Goal: Task Accomplishment & Management: Use online tool/utility

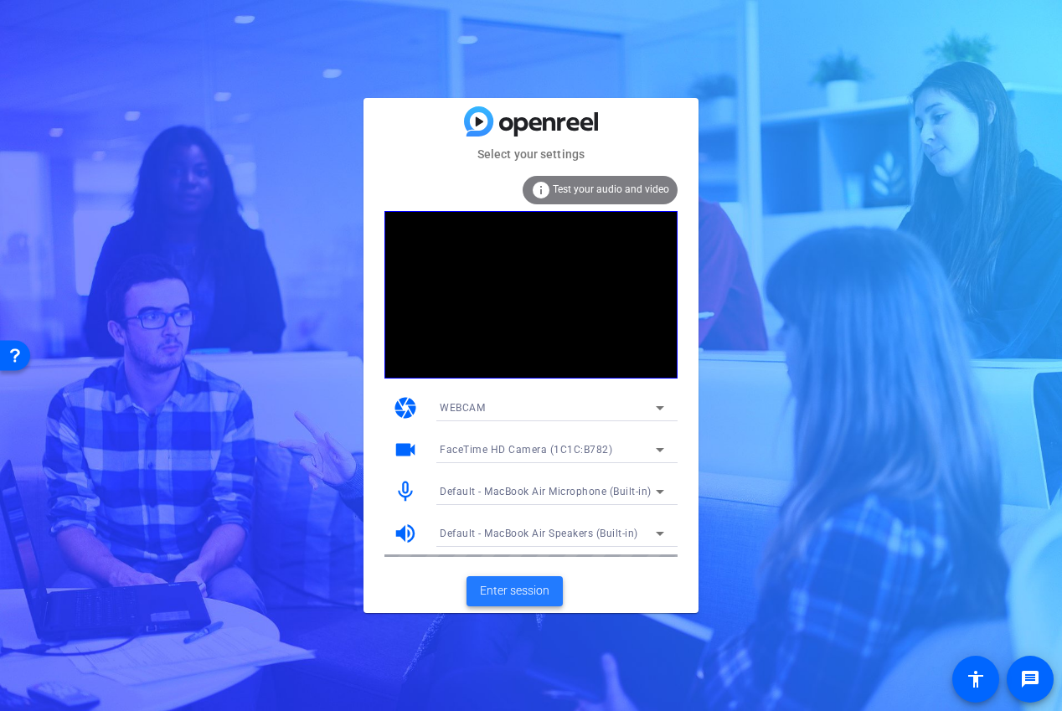
click at [535, 591] on span "Enter session" at bounding box center [515, 591] width 70 height 18
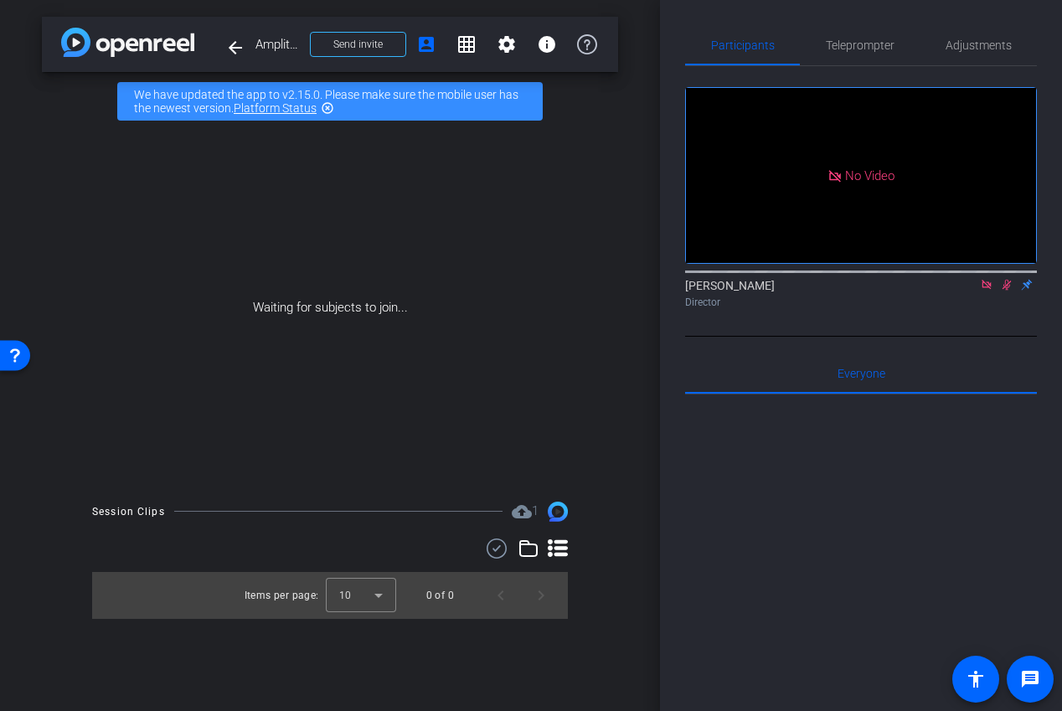
click at [1007, 291] on icon at bounding box center [1006, 285] width 13 height 12
click at [987, 277] on div at bounding box center [861, 270] width 352 height 13
click at [987, 291] on icon at bounding box center [986, 285] width 13 height 12
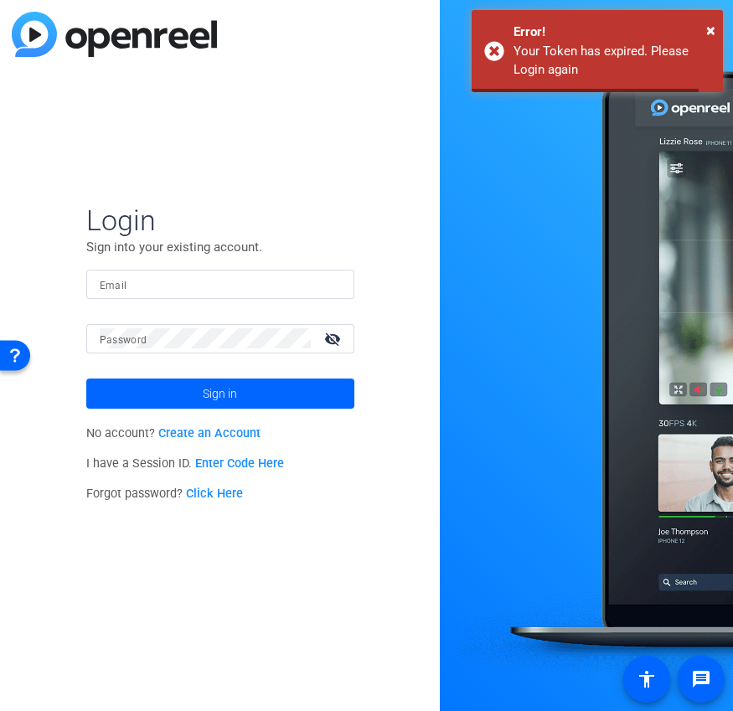
type input "[EMAIL_ADDRESS][DOMAIN_NAME]"
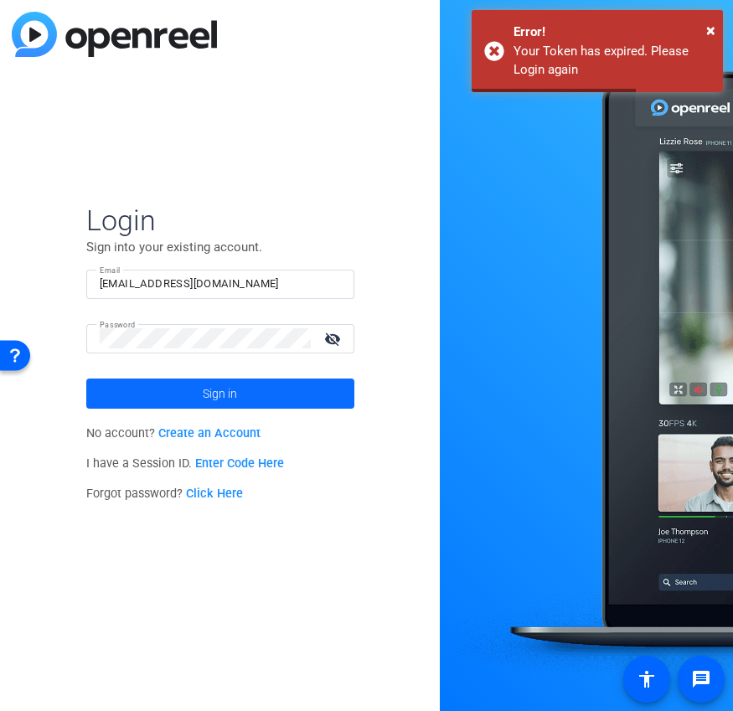
click at [213, 397] on span "Sign in" at bounding box center [220, 394] width 34 height 42
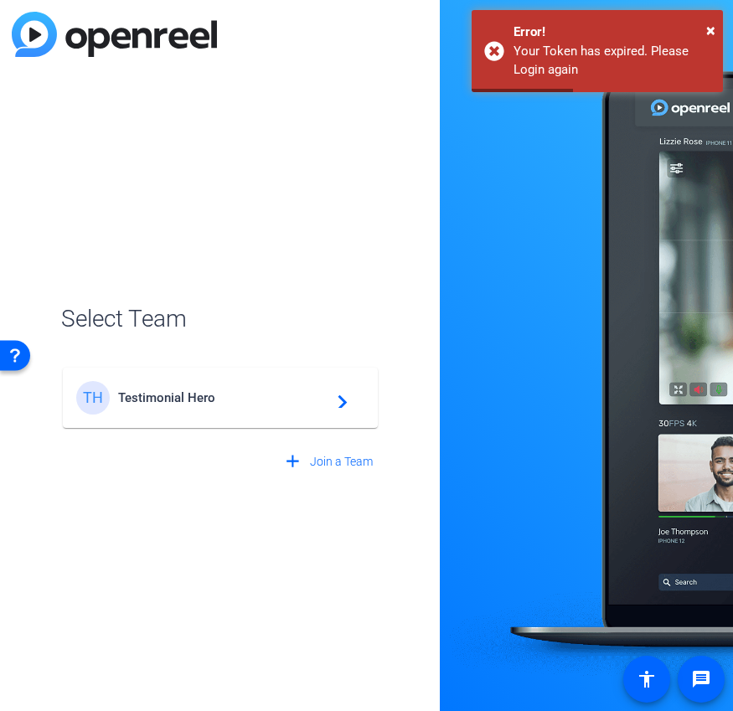
click at [238, 391] on span "Testimonial Hero" at bounding box center [222, 397] width 209 height 15
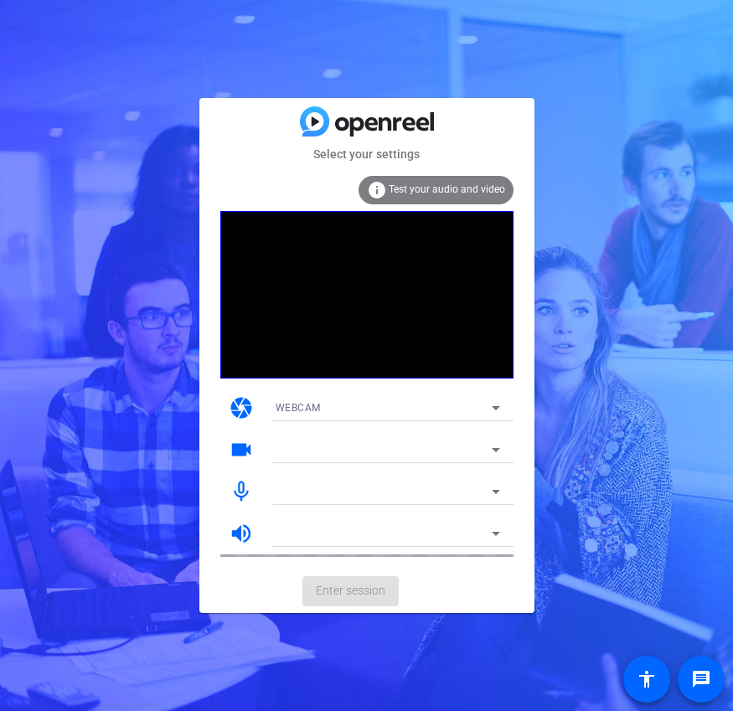
click at [338, 599] on mat-card-actions "Enter session" at bounding box center [366, 591] width 335 height 44
click at [337, 593] on mat-card-actions "Enter session" at bounding box center [366, 591] width 335 height 44
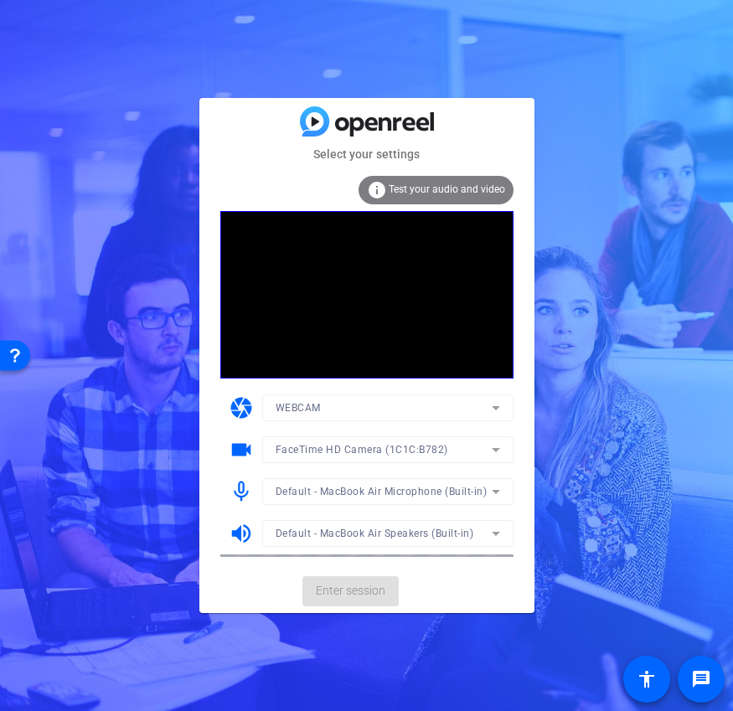
click at [368, 591] on mat-card-actions "Enter session" at bounding box center [366, 591] width 335 height 44
click at [369, 592] on span "Enter session" at bounding box center [351, 591] width 70 height 18
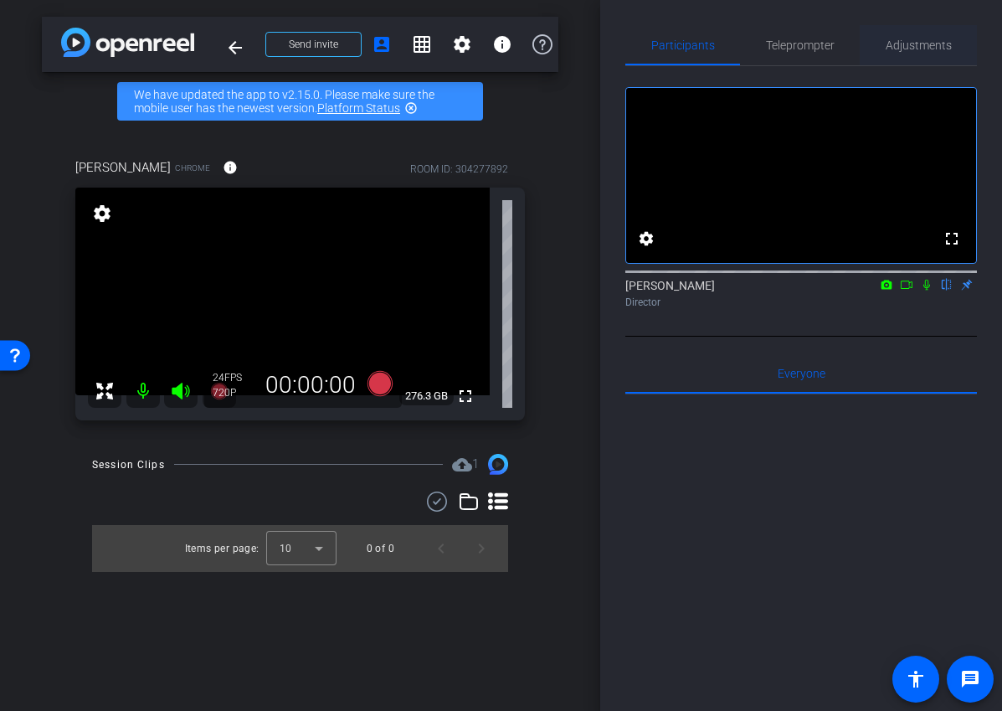
click at [732, 39] on span "Adjustments" at bounding box center [919, 45] width 66 height 12
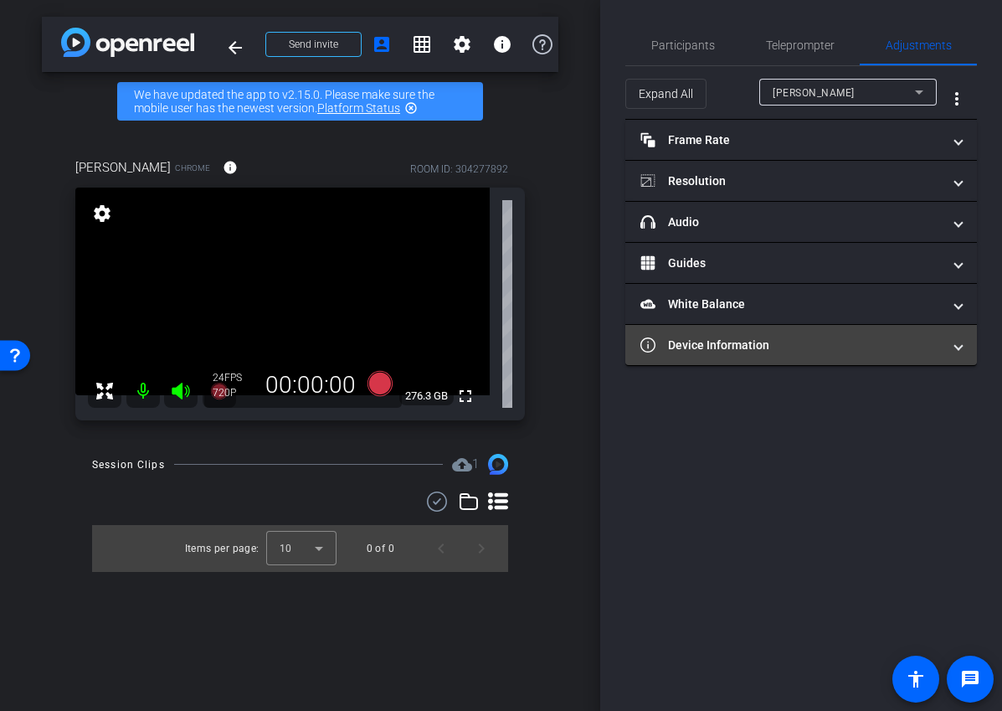
click at [732, 360] on mat-expansion-panel-header "Device Information" at bounding box center [802, 345] width 352 height 40
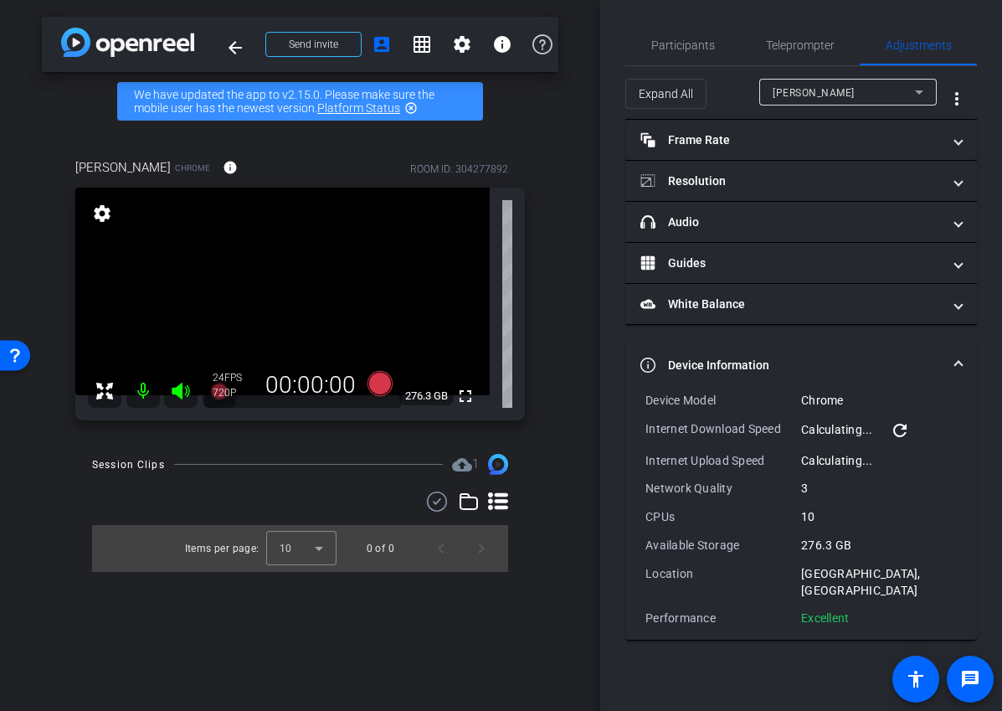
click at [732, 349] on mat-expansion-panel-header "Device Information" at bounding box center [802, 365] width 352 height 54
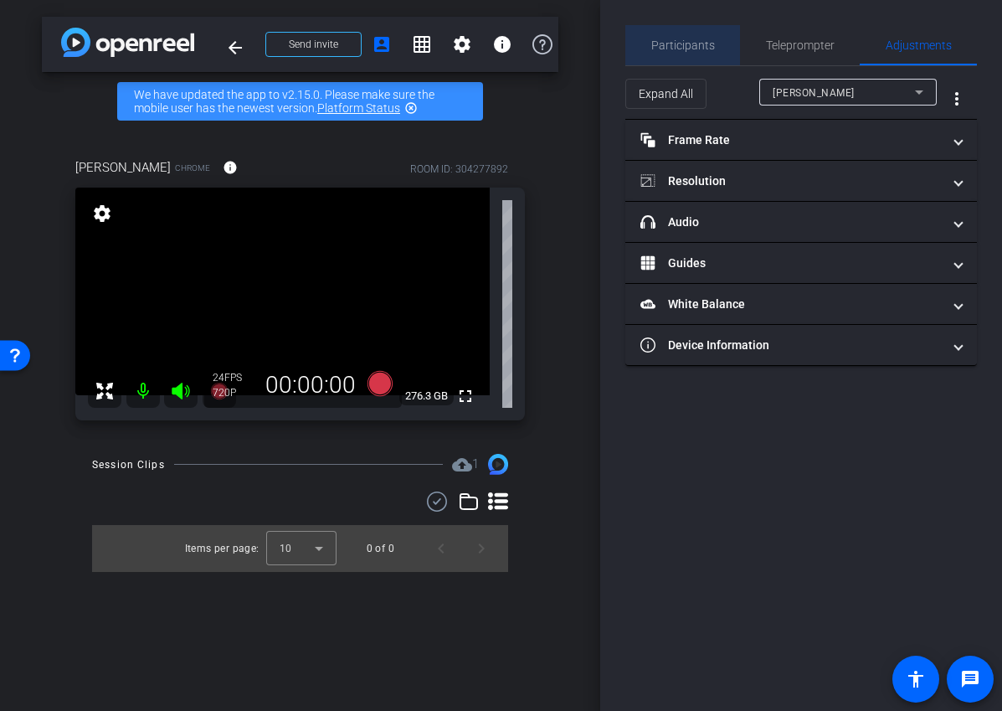
click at [685, 58] on span "Participants" at bounding box center [684, 45] width 64 height 40
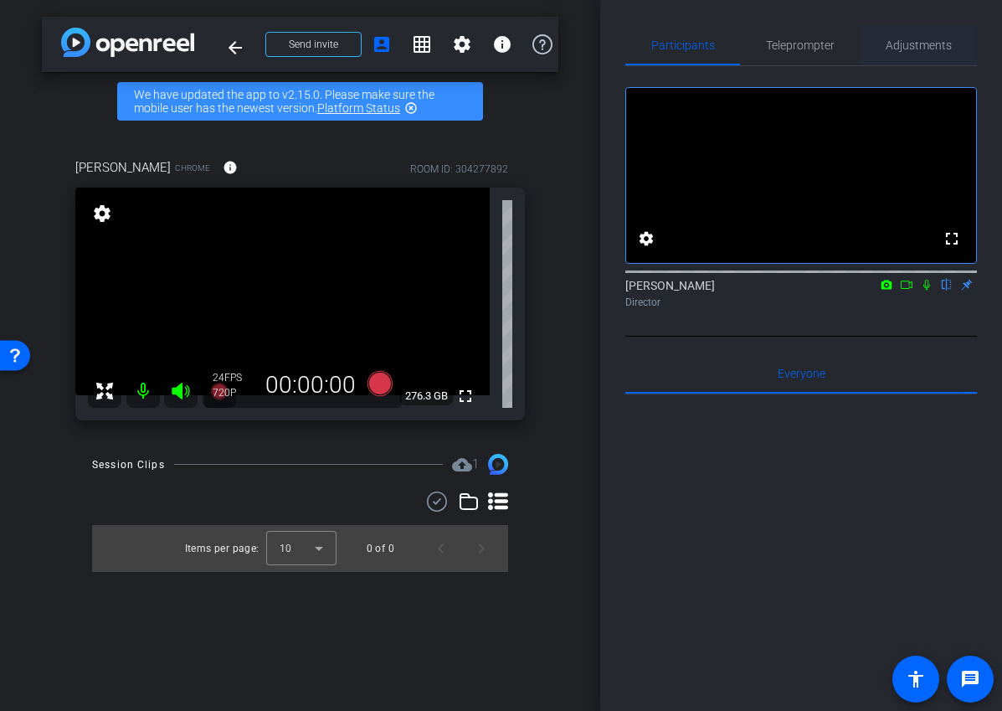
click at [732, 56] on span "Adjustments" at bounding box center [919, 45] width 66 height 40
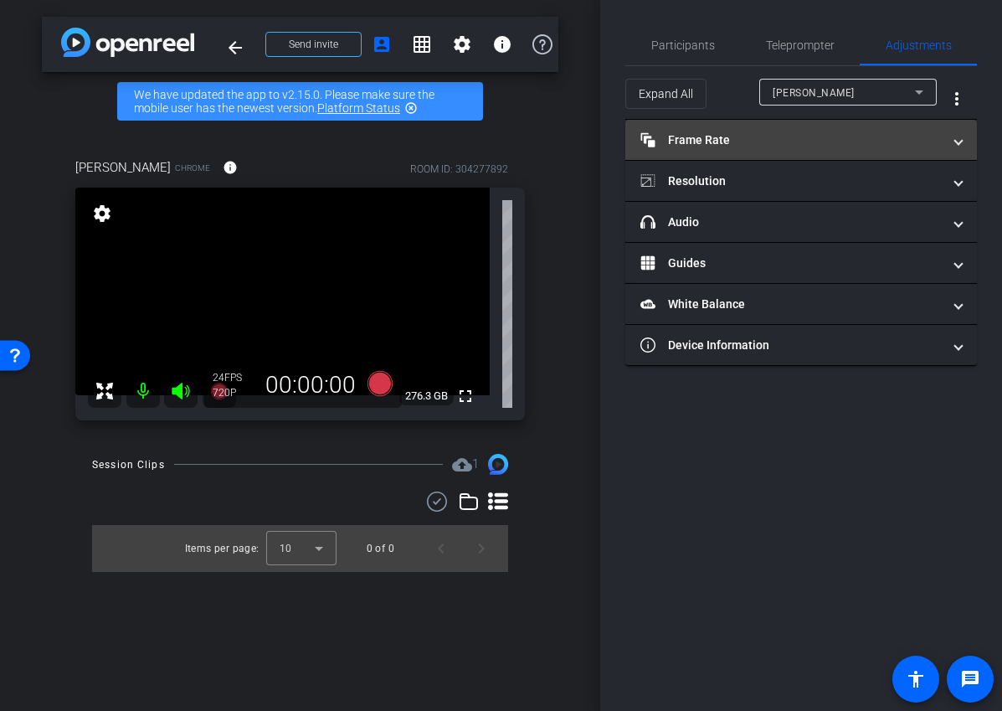
click at [732, 137] on mat-panel-title "Frame Rate Frame Rate" at bounding box center [791, 140] width 301 height 18
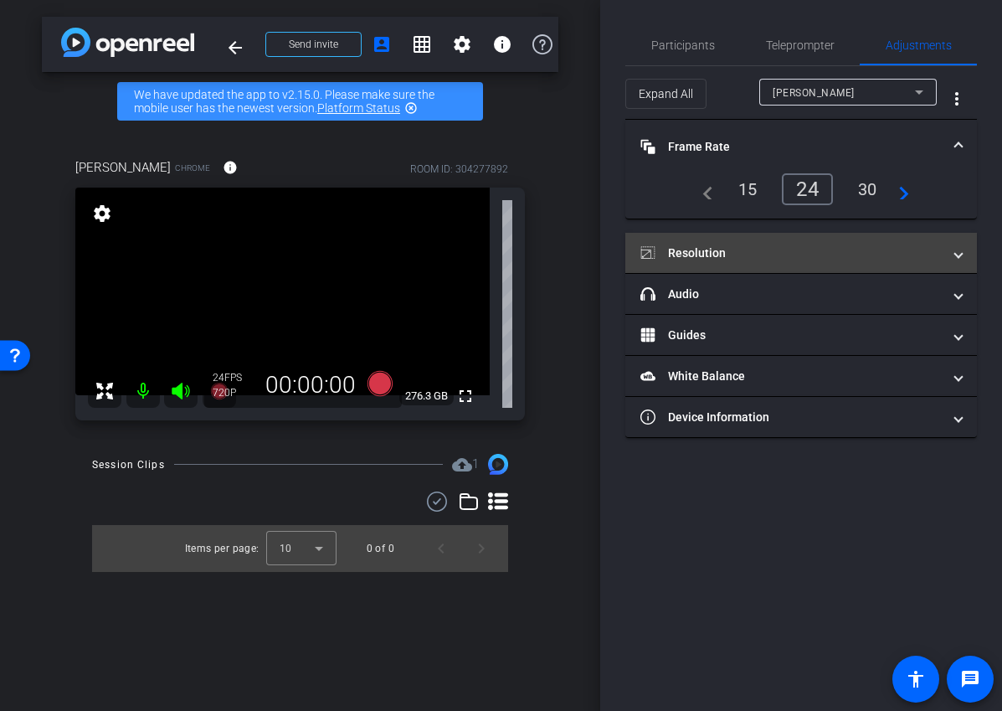
click at [732, 248] on mat-panel-title "Resolution" at bounding box center [791, 254] width 301 height 18
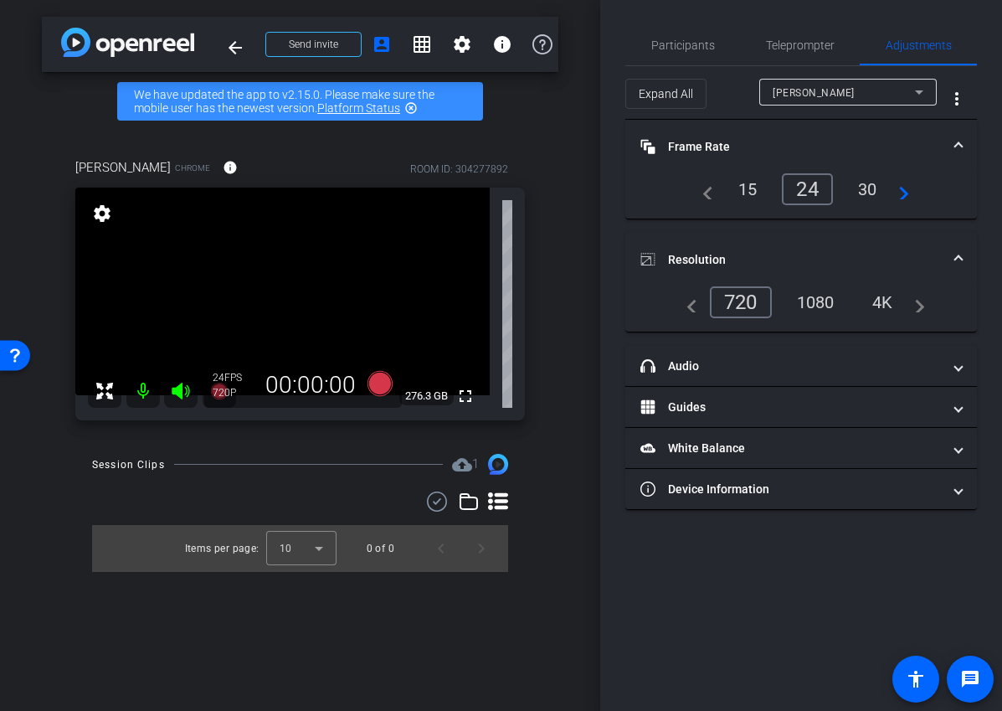
click at [732, 297] on div "1080" at bounding box center [816, 302] width 63 height 28
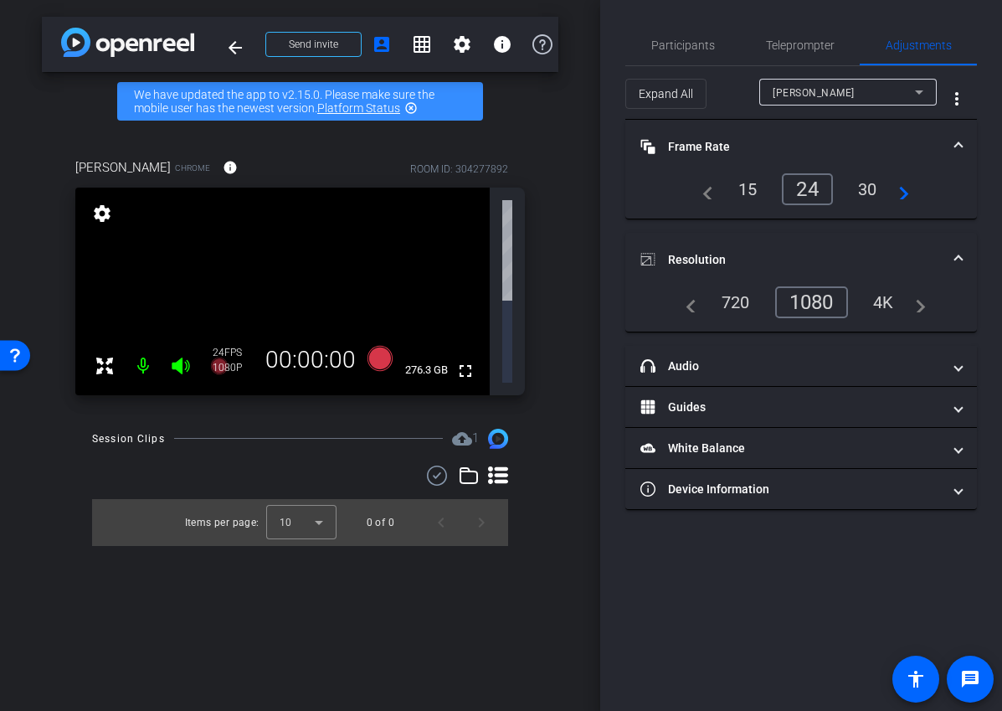
click at [732, 236] on mat-expansion-panel-header "Resolution" at bounding box center [802, 260] width 352 height 54
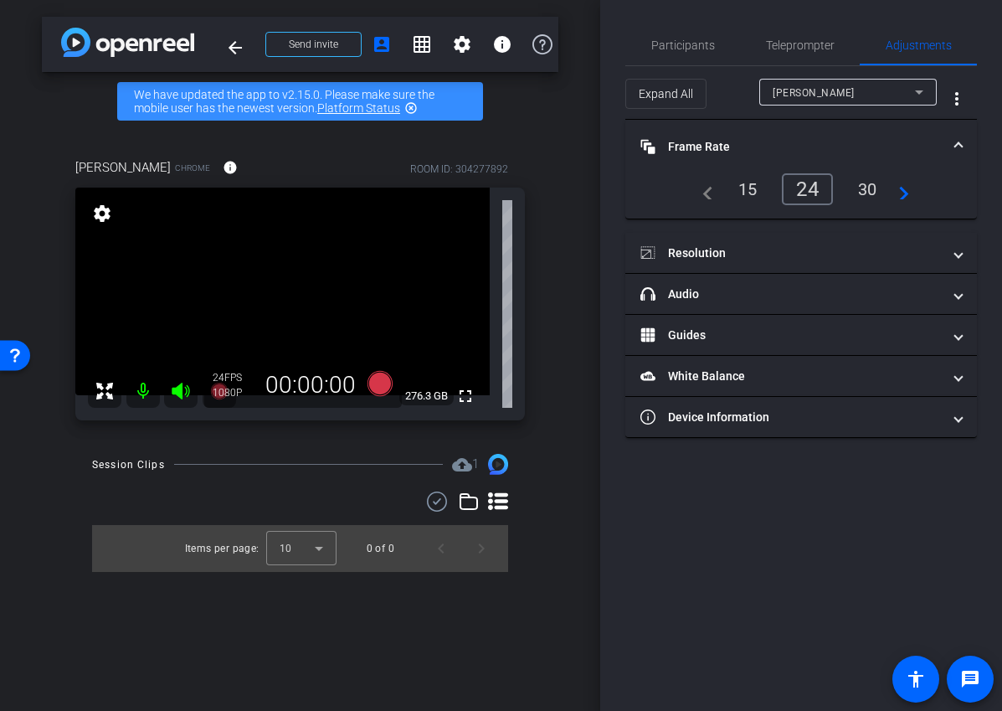
click at [732, 146] on mat-panel-title "Frame Rate Frame Rate" at bounding box center [791, 147] width 301 height 18
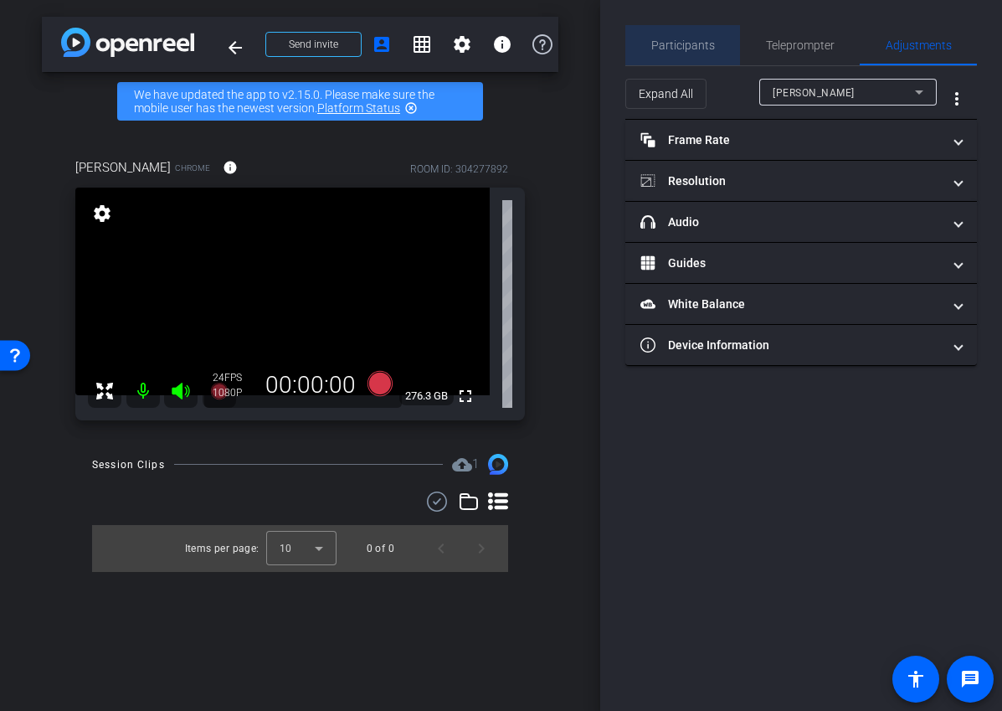
click at [707, 52] on span "Participants" at bounding box center [684, 45] width 64 height 40
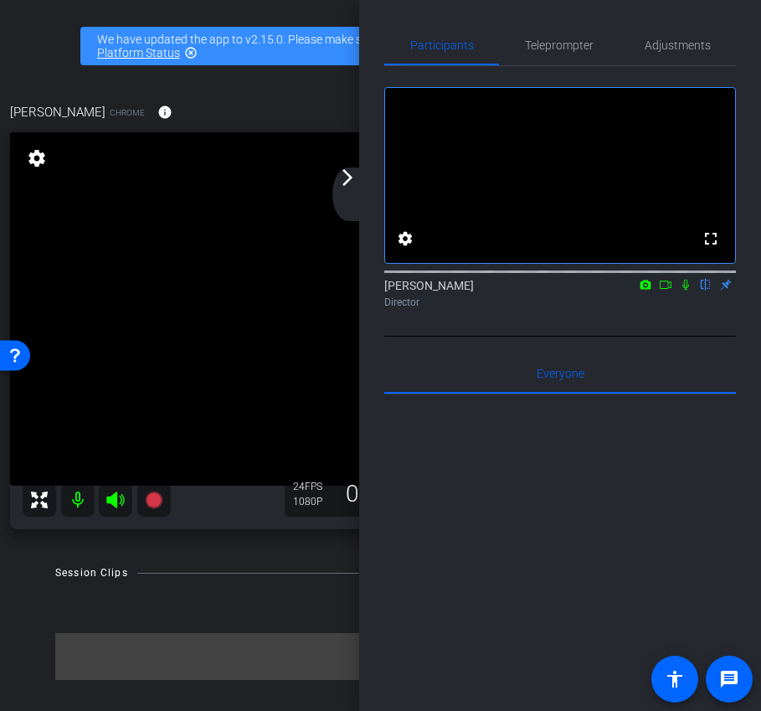
click at [350, 188] on div "arrow_back_ios_new arrow_forward_ios" at bounding box center [349, 194] width 35 height 54
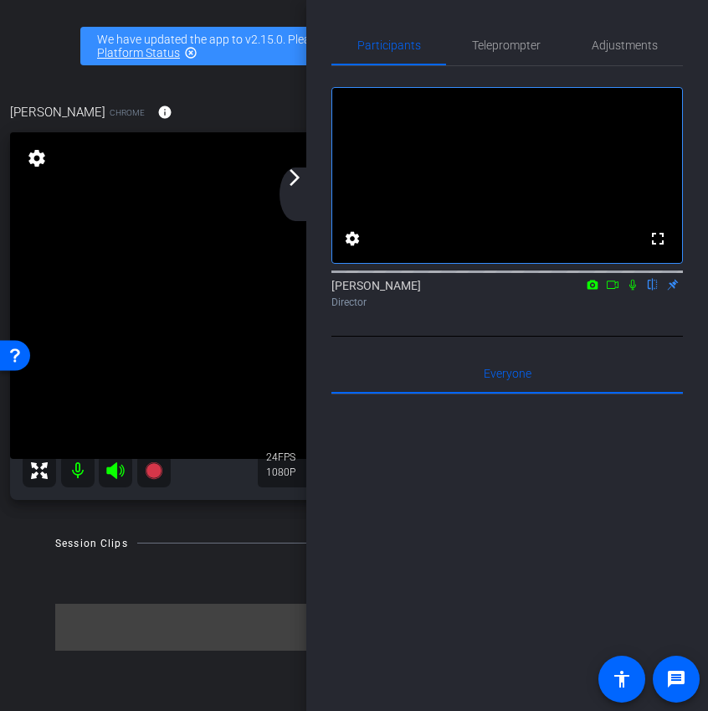
click at [301, 192] on div "arrow_back_ios_new arrow_forward_ios" at bounding box center [297, 194] width 35 height 54
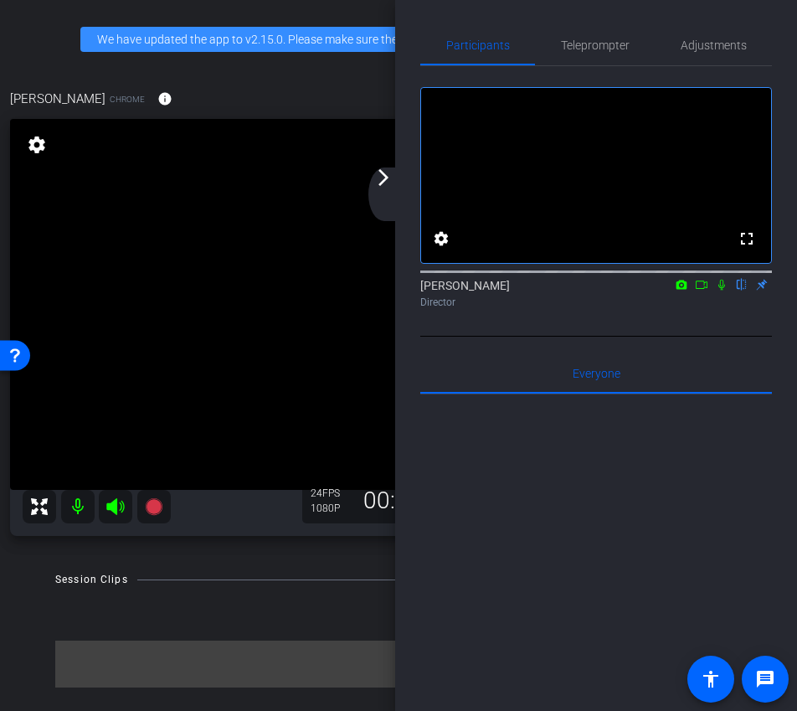
click at [384, 188] on div "arrow_back_ios_new arrow_forward_ios" at bounding box center [385, 194] width 35 height 54
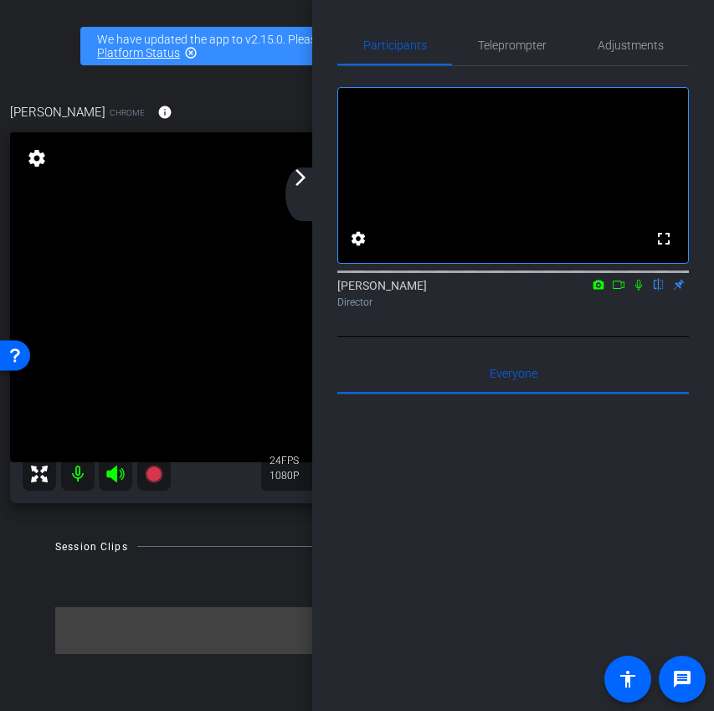
click at [311, 193] on div "arrow_back_ios_new arrow_forward_ios" at bounding box center [303, 194] width 35 height 54
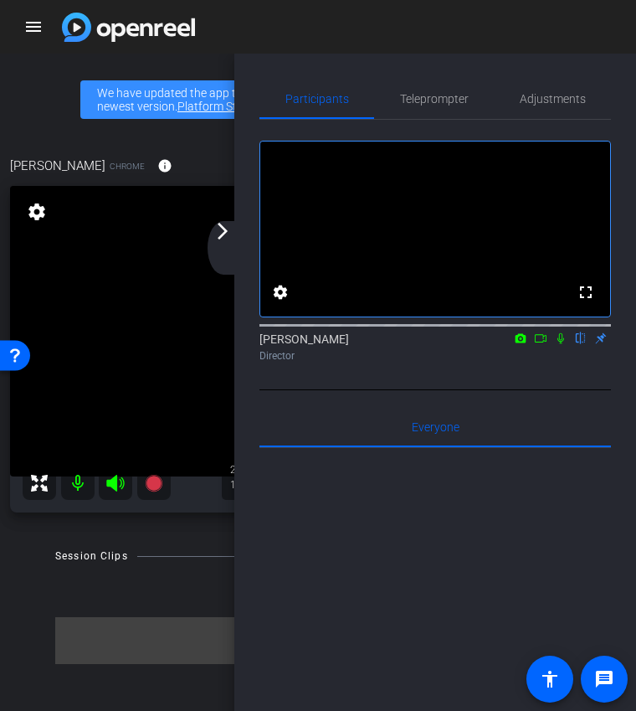
click at [217, 243] on div "arrow_back_ios_new arrow_forward_ios" at bounding box center [225, 248] width 35 height 54
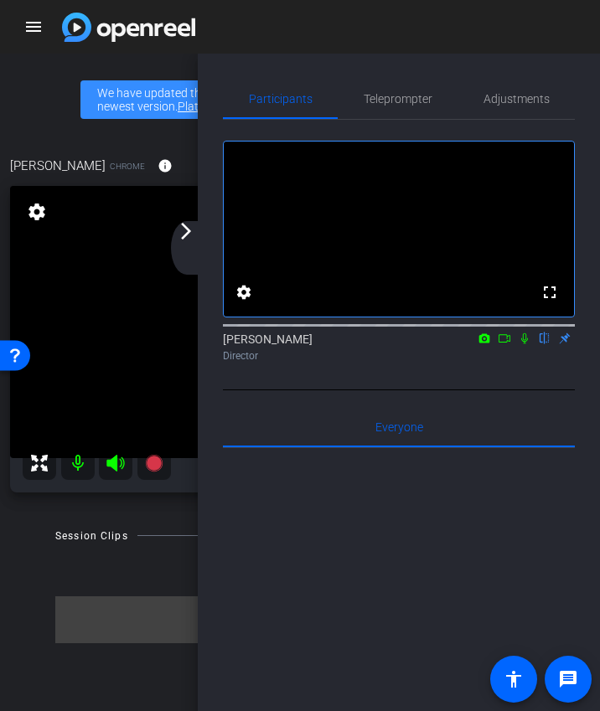
click at [189, 236] on mat-icon "arrow_forward_ios" at bounding box center [186, 231] width 20 height 20
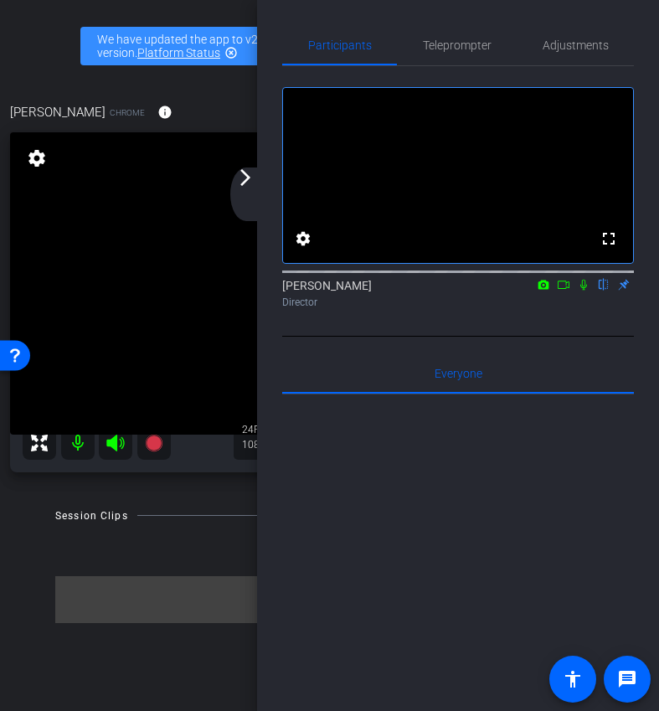
click at [241, 198] on div "arrow_back_ios_new arrow_forward_ios" at bounding box center [247, 194] width 35 height 54
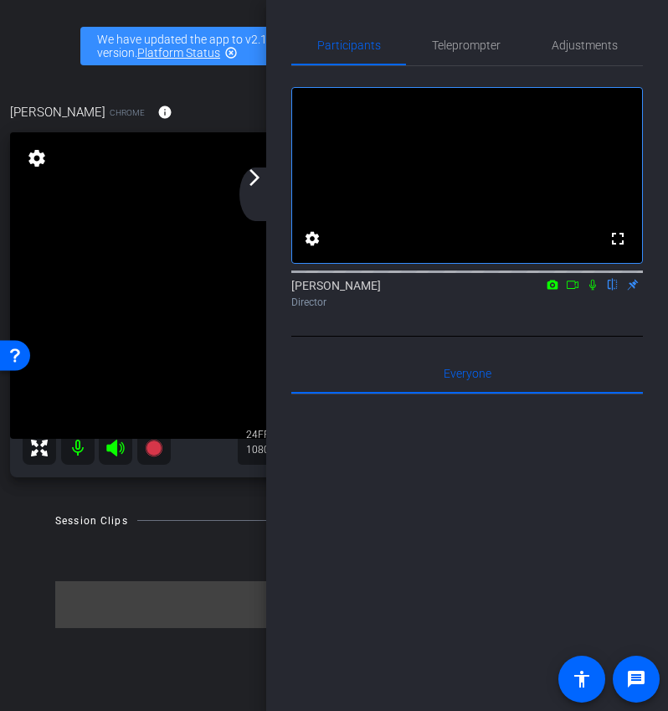
click at [258, 184] on mat-icon "arrow_forward_ios" at bounding box center [255, 177] width 20 height 20
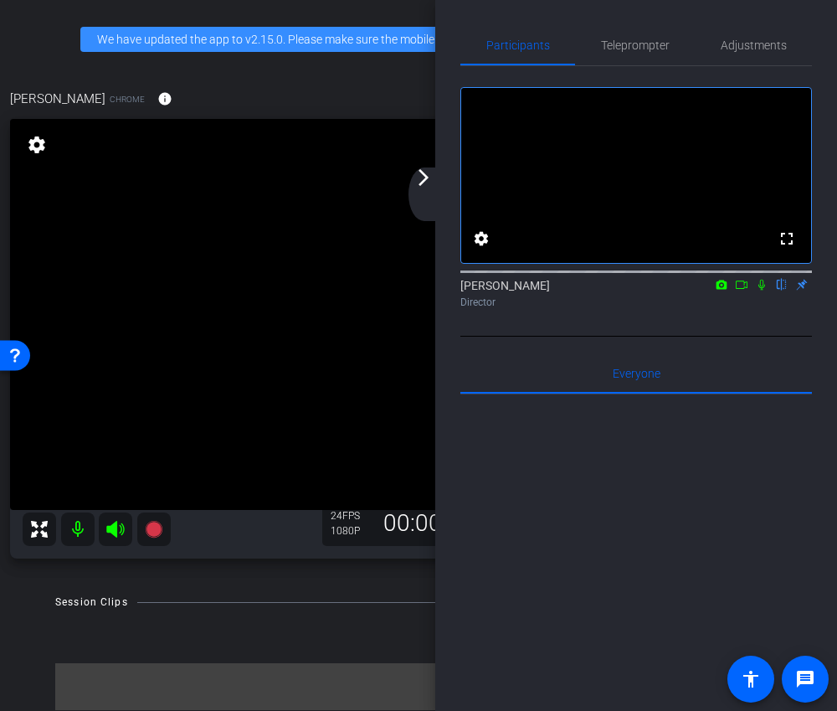
click at [423, 187] on mat-icon "arrow_forward_ios" at bounding box center [424, 177] width 20 height 20
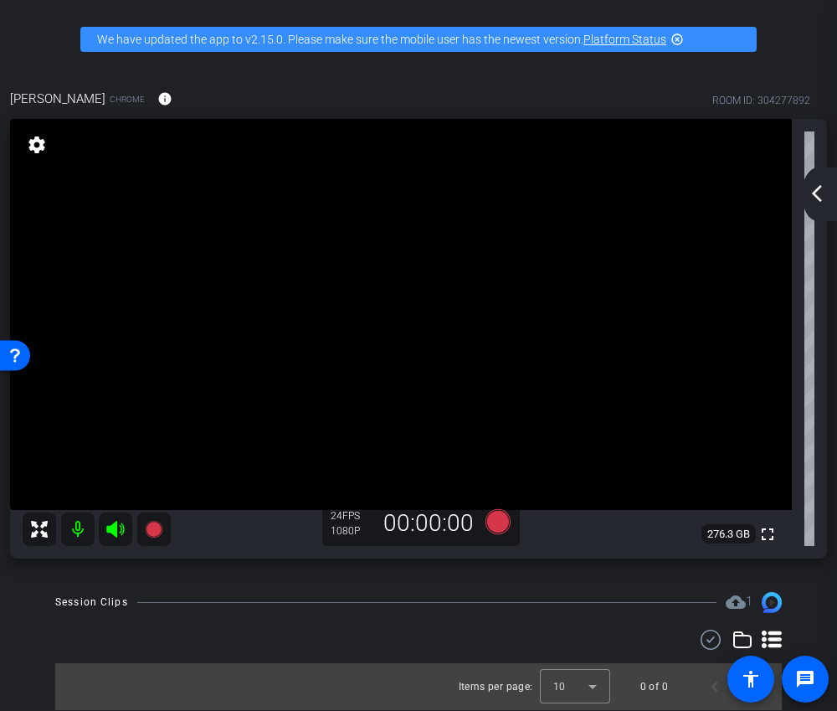
click at [732, 195] on mat-icon "arrow_back_ios_new" at bounding box center [817, 193] width 20 height 20
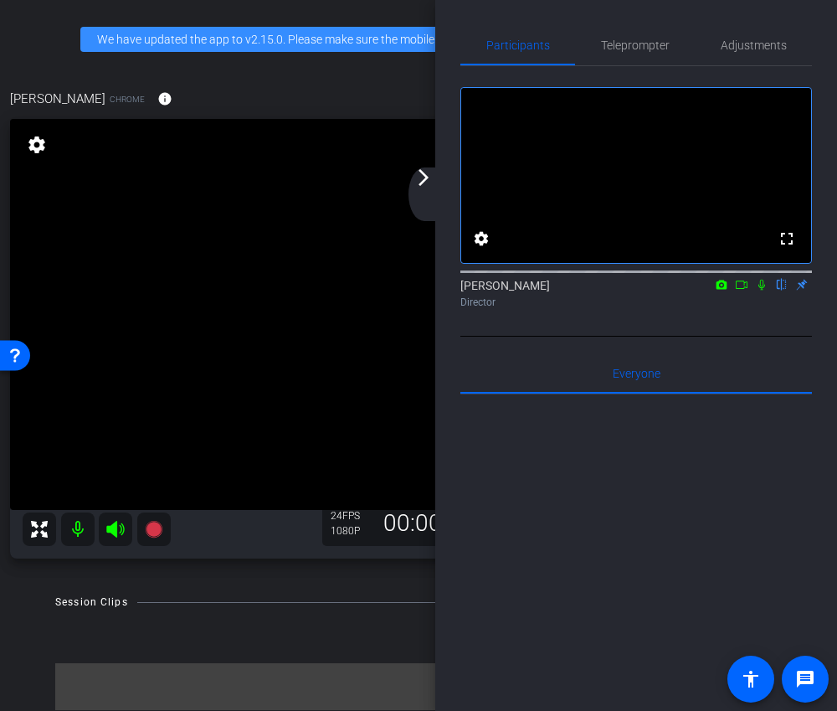
click at [433, 178] on mat-icon "arrow_forward_ios" at bounding box center [424, 177] width 20 height 20
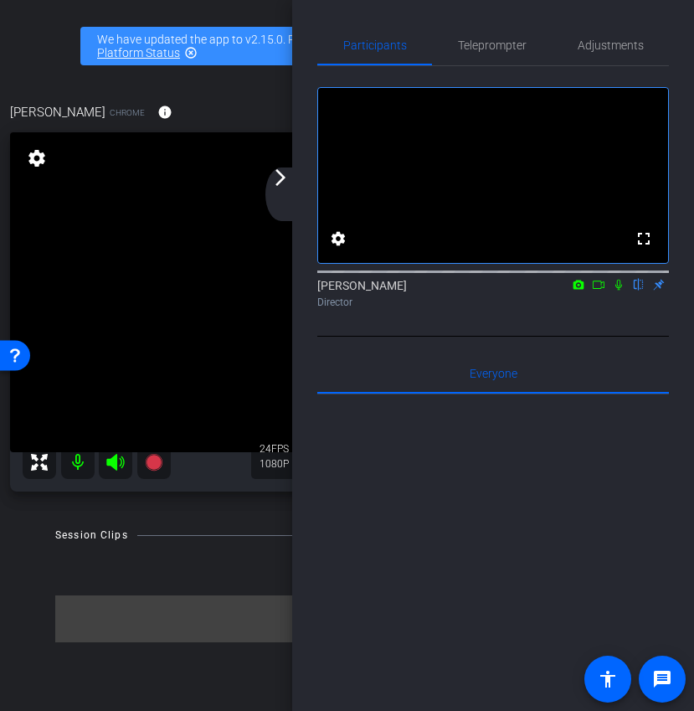
click at [285, 180] on mat-icon "arrow_forward_ios" at bounding box center [280, 177] width 20 height 20
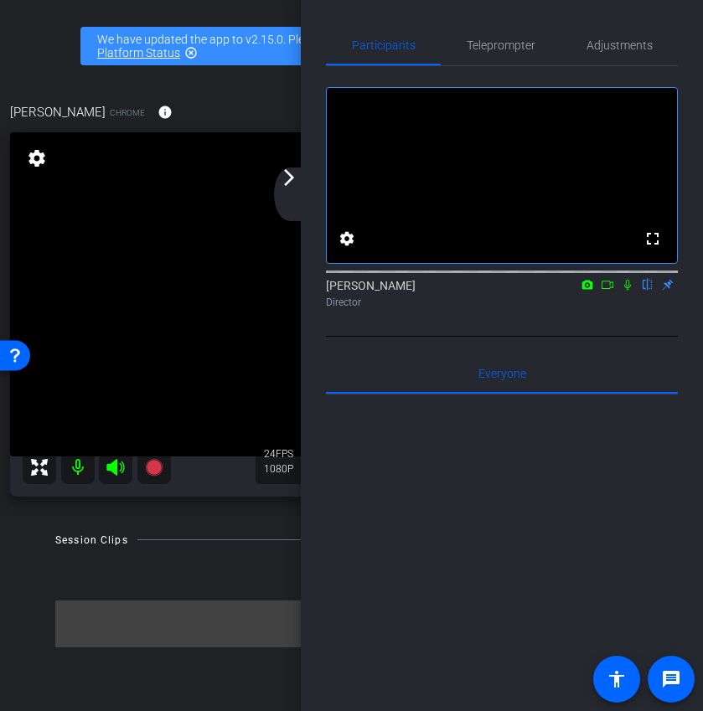
click at [609, 289] on icon at bounding box center [607, 285] width 12 height 8
click at [631, 289] on icon at bounding box center [626, 284] width 9 height 9
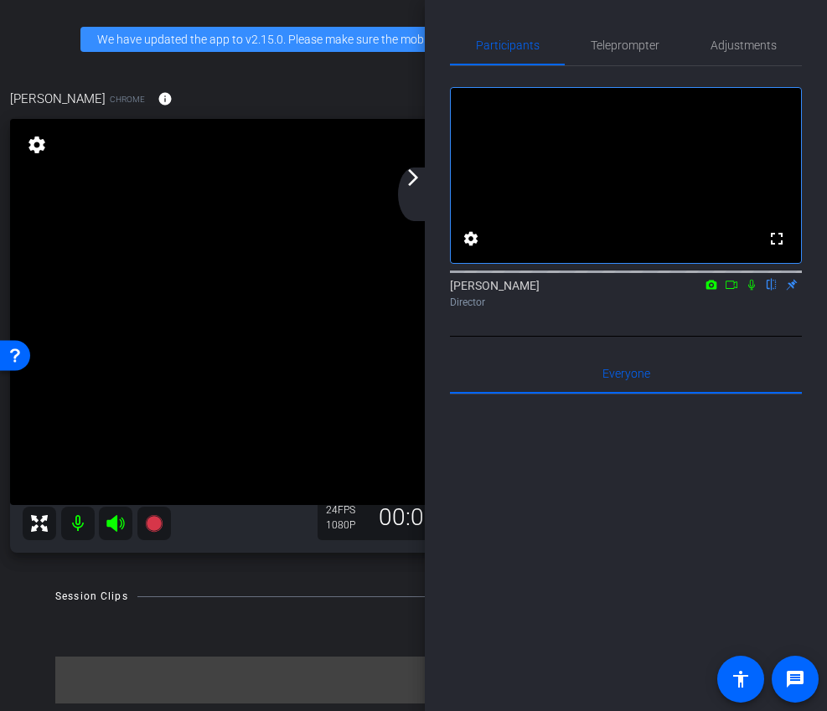
click at [415, 187] on mat-icon "arrow_forward_ios" at bounding box center [413, 177] width 20 height 20
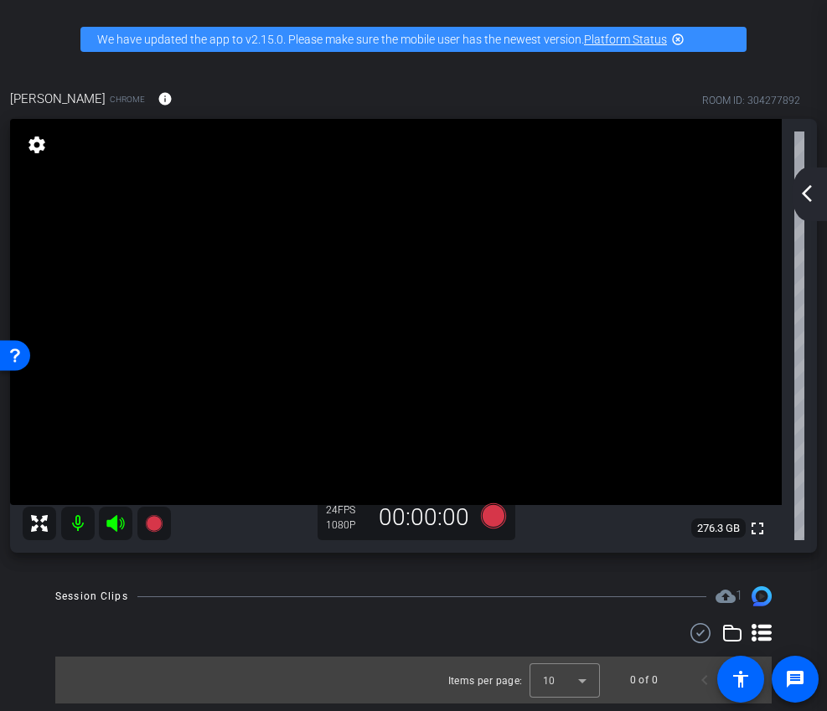
click at [732, 195] on mat-icon "arrow_back_ios_new" at bounding box center [806, 193] width 20 height 20
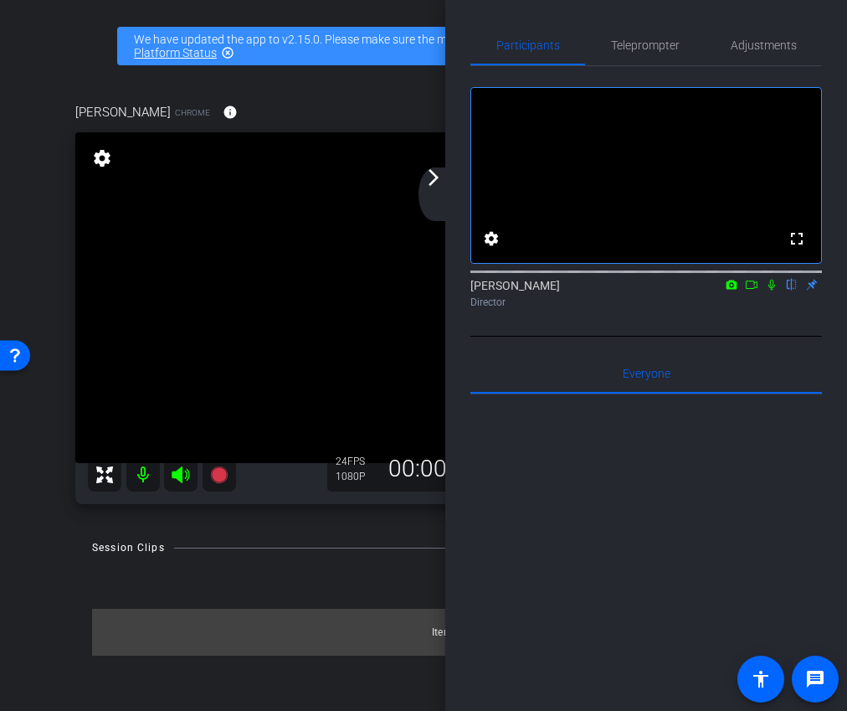
click at [429, 203] on div "arrow_back_ios_new arrow_forward_ios" at bounding box center [436, 194] width 35 height 54
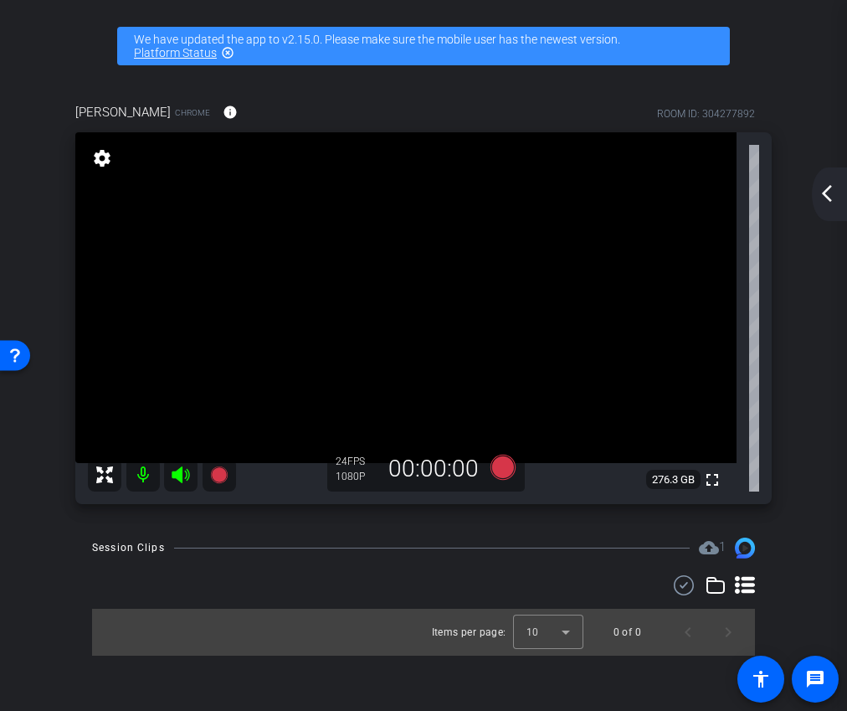
click at [732, 204] on div "arrow_back_ios_new arrow_forward_ios" at bounding box center [829, 194] width 35 height 54
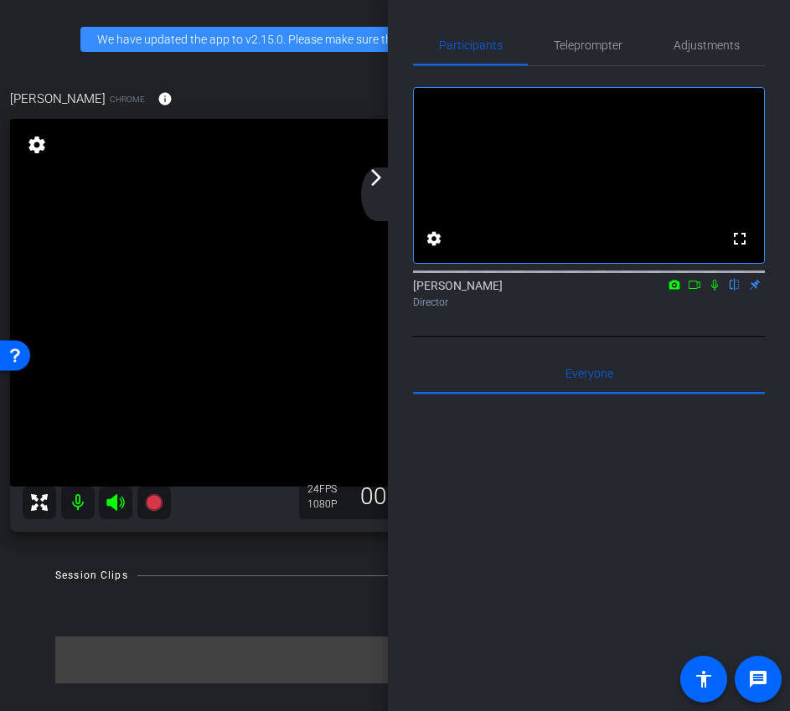
click at [375, 201] on div "arrow_back_ios_new arrow_forward_ios" at bounding box center [378, 194] width 35 height 54
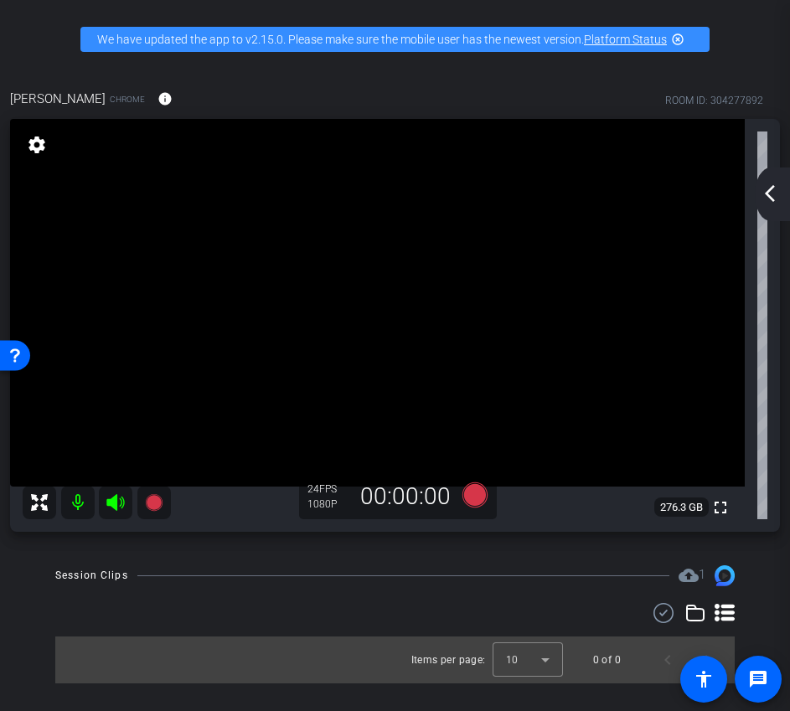
click at [732, 199] on mat-icon "arrow_back_ios_new" at bounding box center [770, 193] width 20 height 20
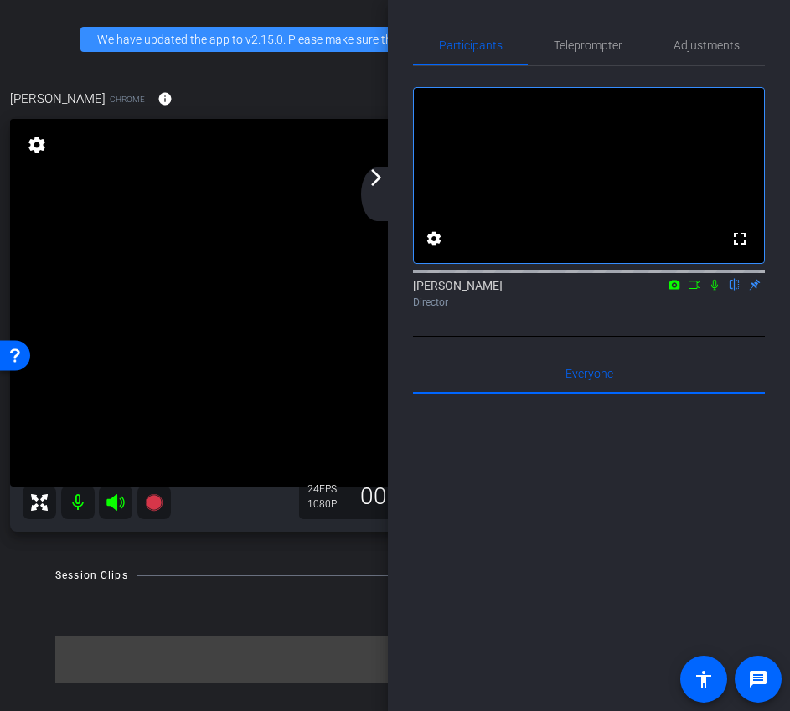
click at [696, 289] on icon at bounding box center [694, 285] width 12 height 8
click at [371, 198] on div "arrow_back_ios_new arrow_forward_ios" at bounding box center [378, 194] width 35 height 54
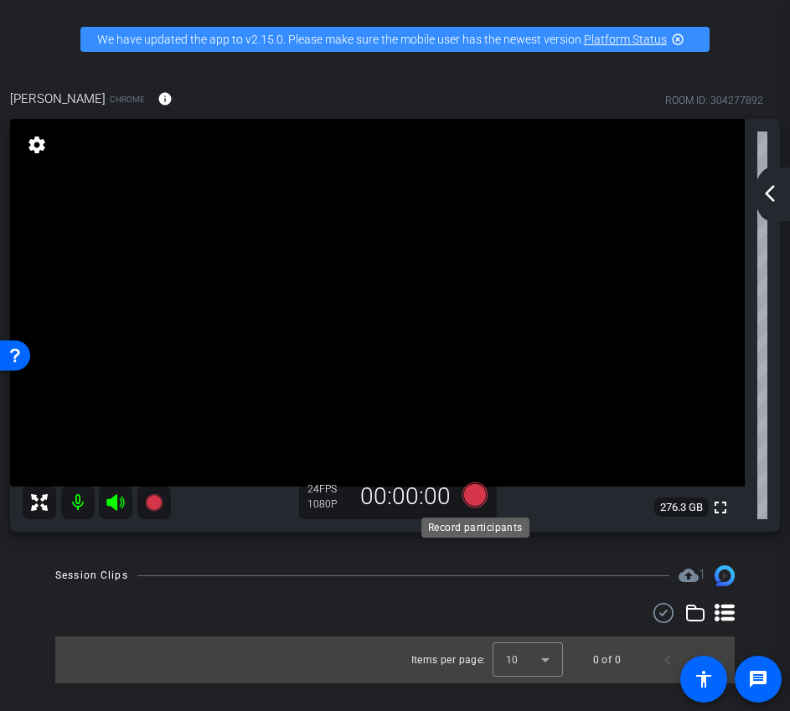
click at [473, 501] on icon at bounding box center [473, 494] width 25 height 25
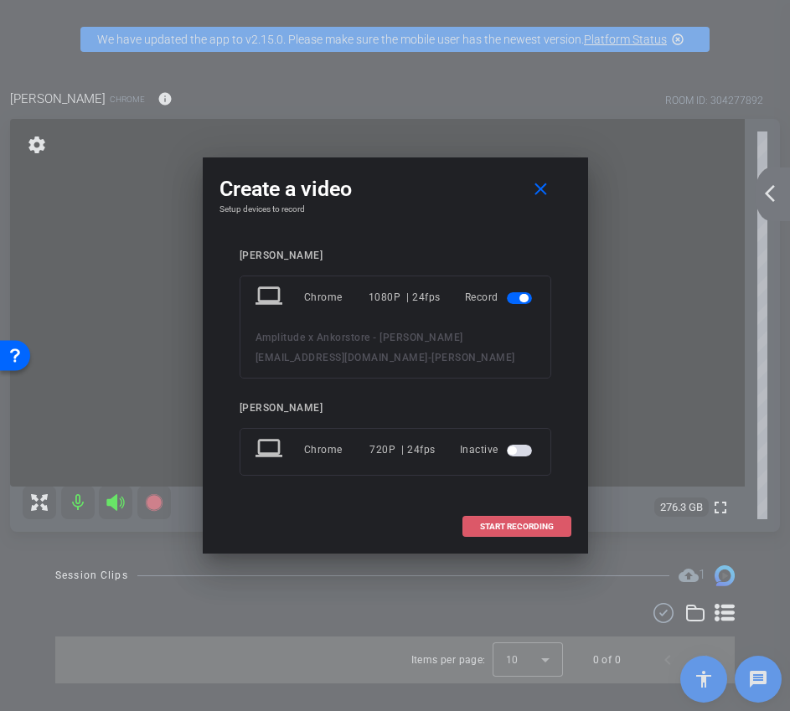
click at [529, 528] on span "START RECORDING" at bounding box center [517, 527] width 74 height 8
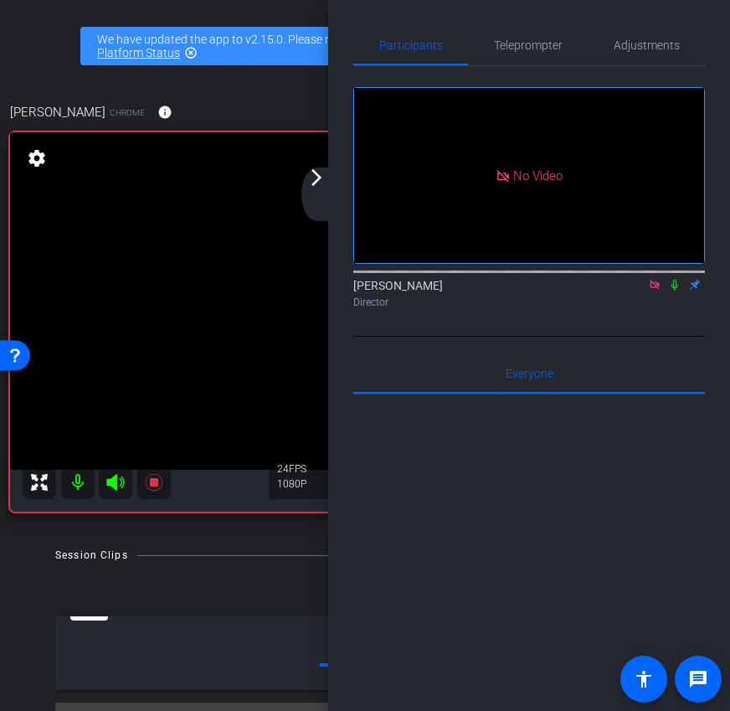
click at [326, 188] on div "arrow_back_ios_new arrow_forward_ios" at bounding box center [318, 194] width 35 height 54
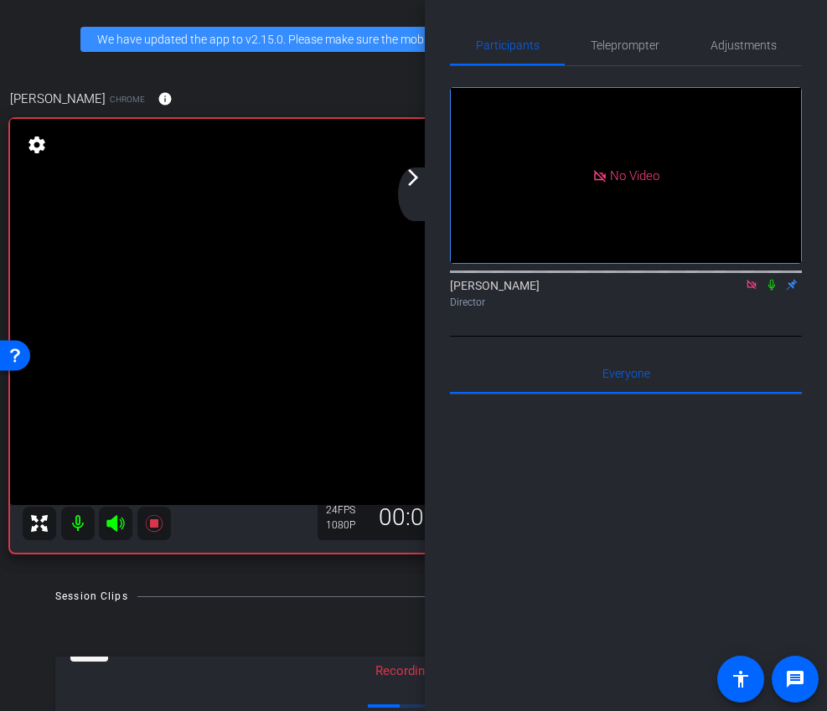
click at [416, 193] on div "arrow_back_ios_new arrow_forward_ios" at bounding box center [415, 194] width 35 height 54
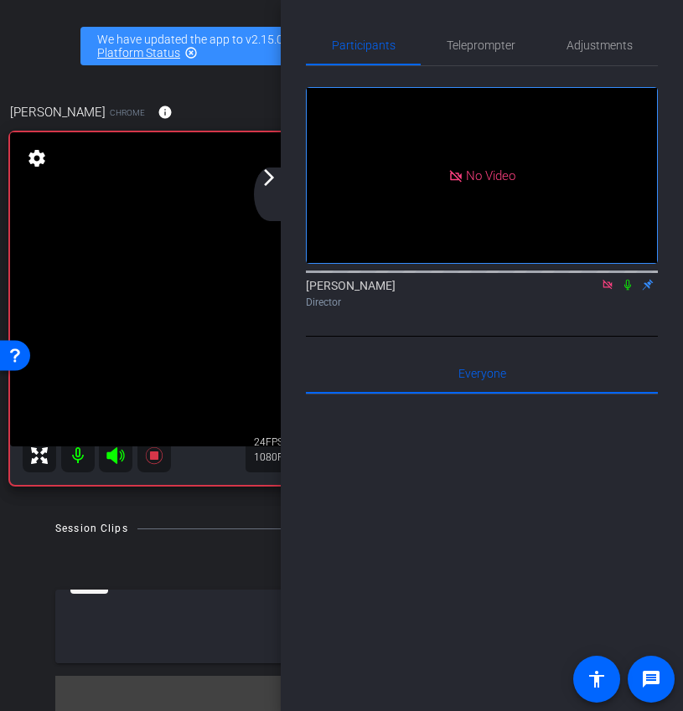
click at [268, 184] on mat-icon "arrow_forward_ios" at bounding box center [269, 177] width 20 height 20
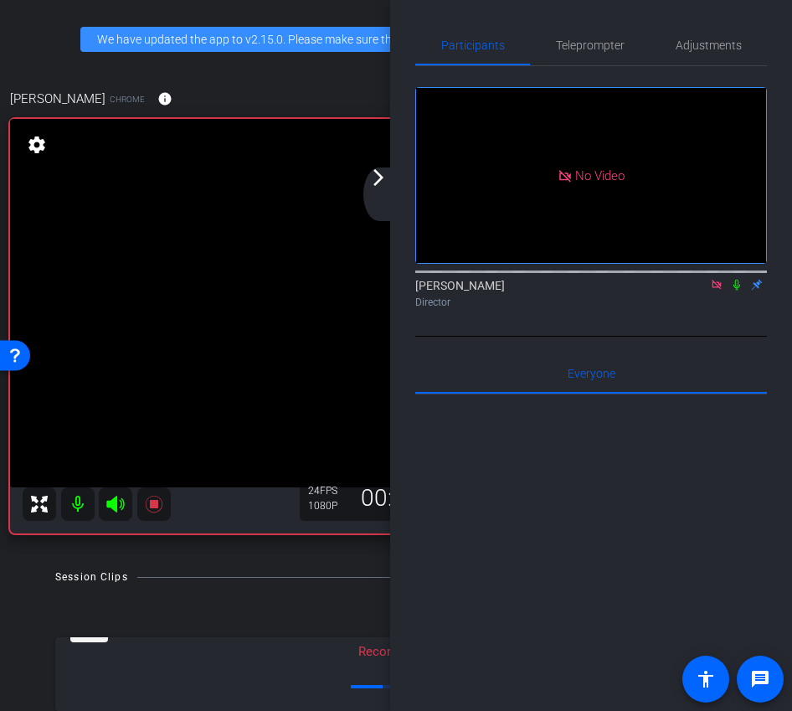
click at [377, 198] on div "arrow_back_ios_new arrow_forward_ios" at bounding box center [380, 194] width 35 height 54
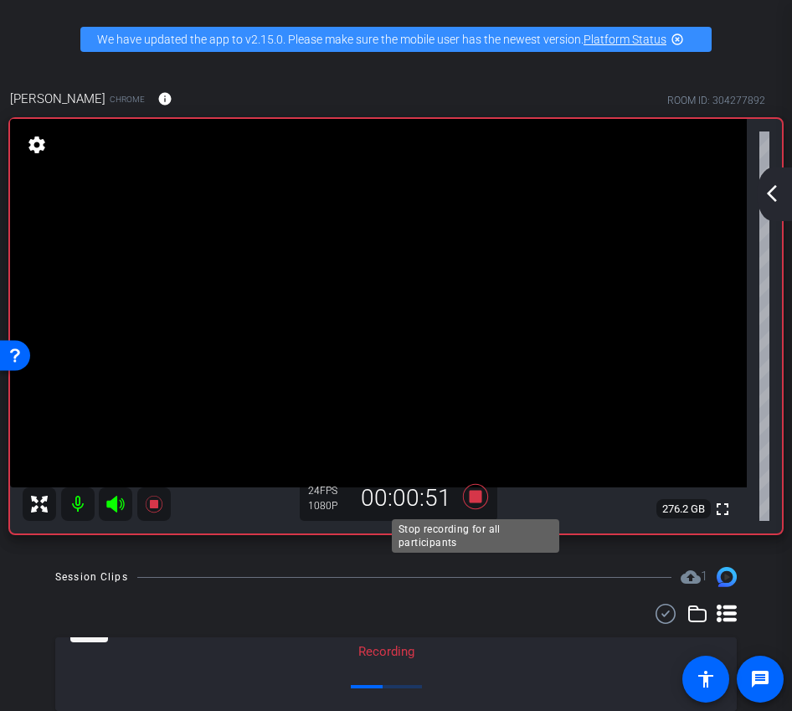
click at [482, 506] on icon at bounding box center [476, 497] width 40 height 30
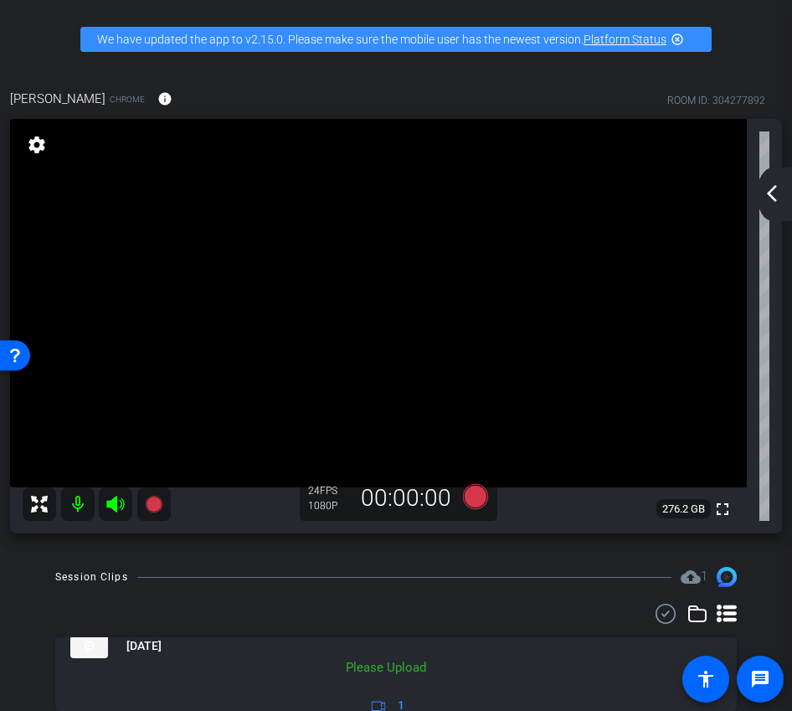
click at [732, 191] on mat-icon "arrow_back_ios_new" at bounding box center [772, 193] width 20 height 20
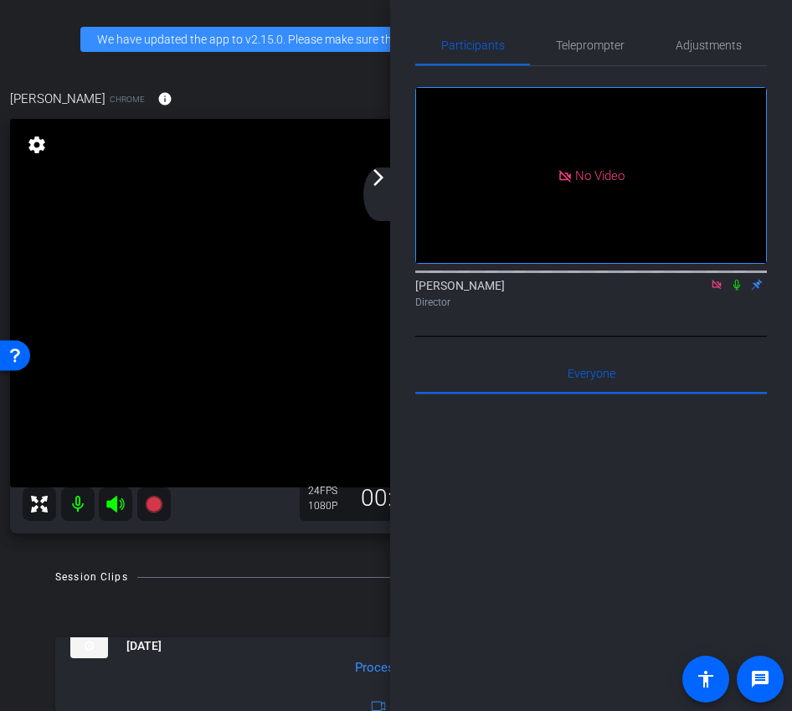
click at [732, 291] on icon at bounding box center [736, 285] width 13 height 12
click at [384, 180] on mat-icon "arrow_forward_ios" at bounding box center [378, 177] width 20 height 20
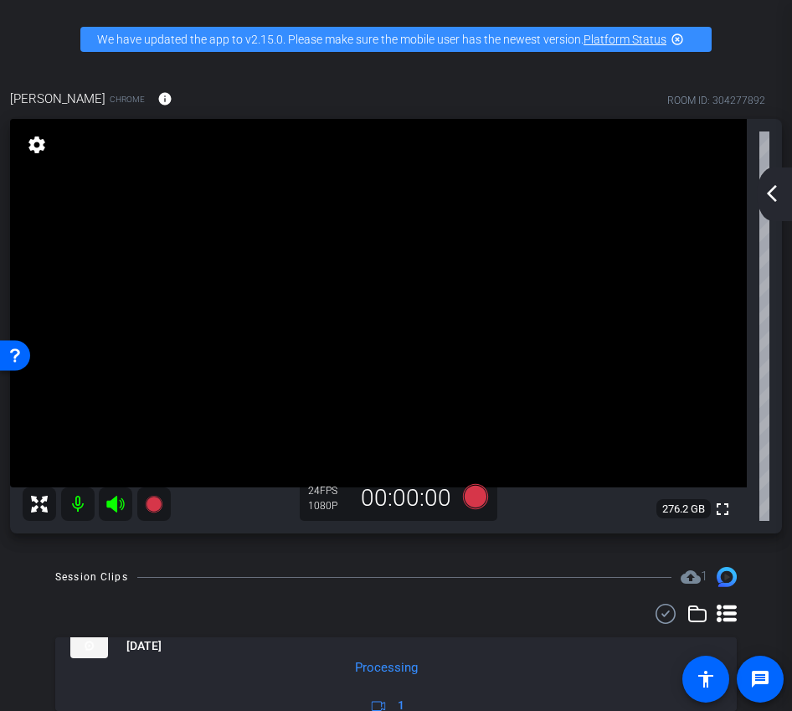
scroll to position [59, 0]
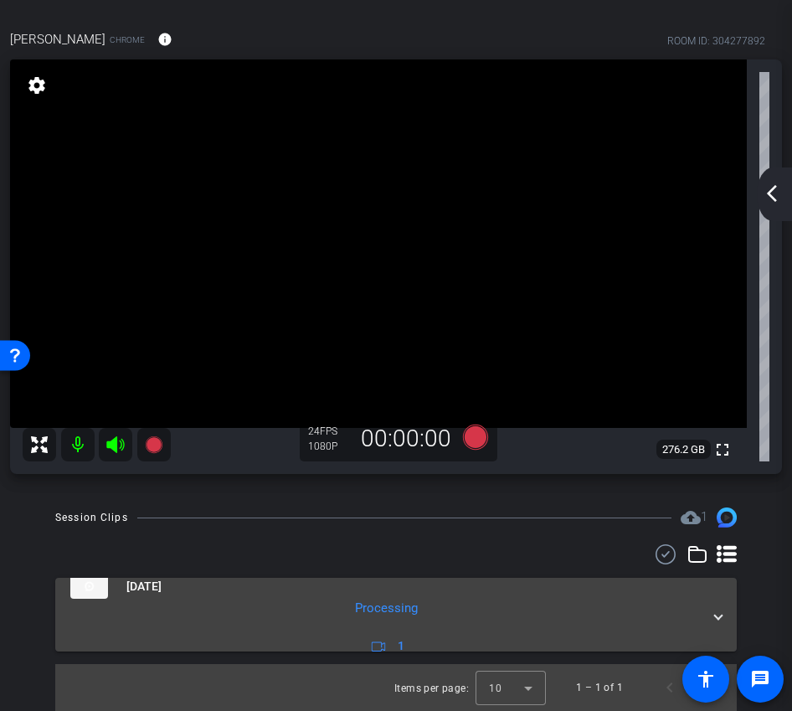
click at [716, 602] on mat-expansion-panel-header "Oct 8, 2025 Processing 1" at bounding box center [396, 615] width 682 height 74
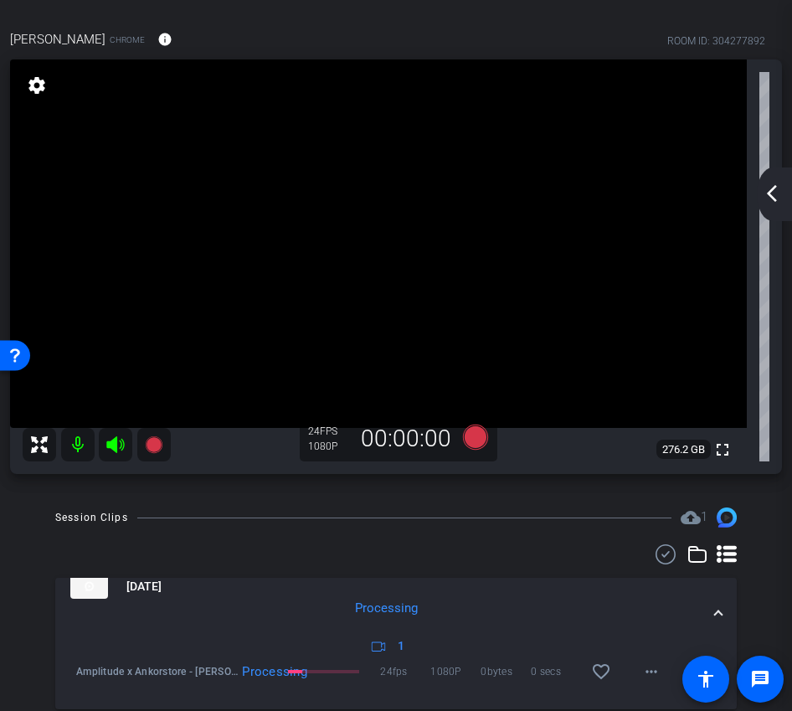
scroll to position [117, 0]
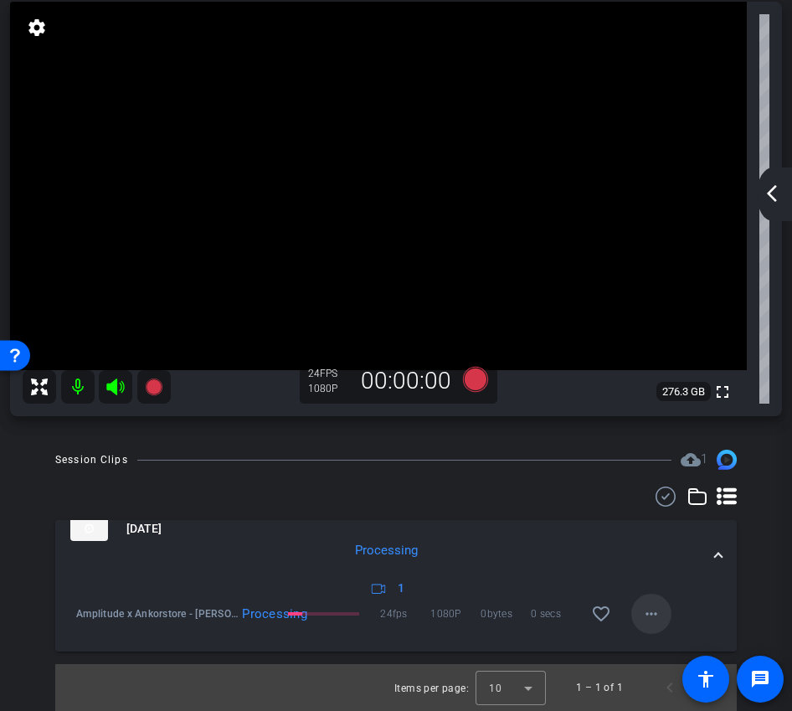
click at [657, 618] on mat-icon "more_horiz" at bounding box center [651, 614] width 20 height 20
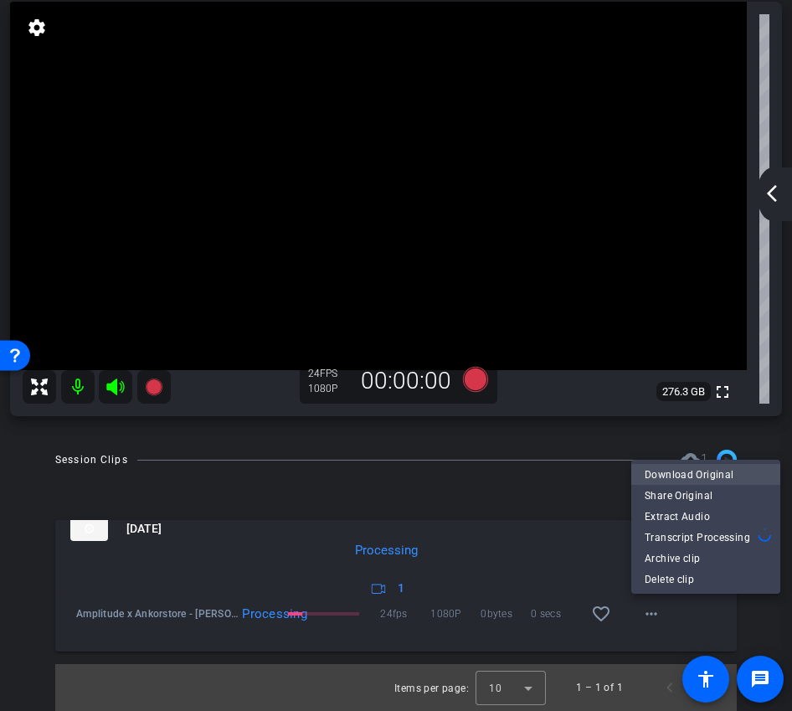
click at [689, 467] on span "Download Original" at bounding box center [706, 475] width 122 height 20
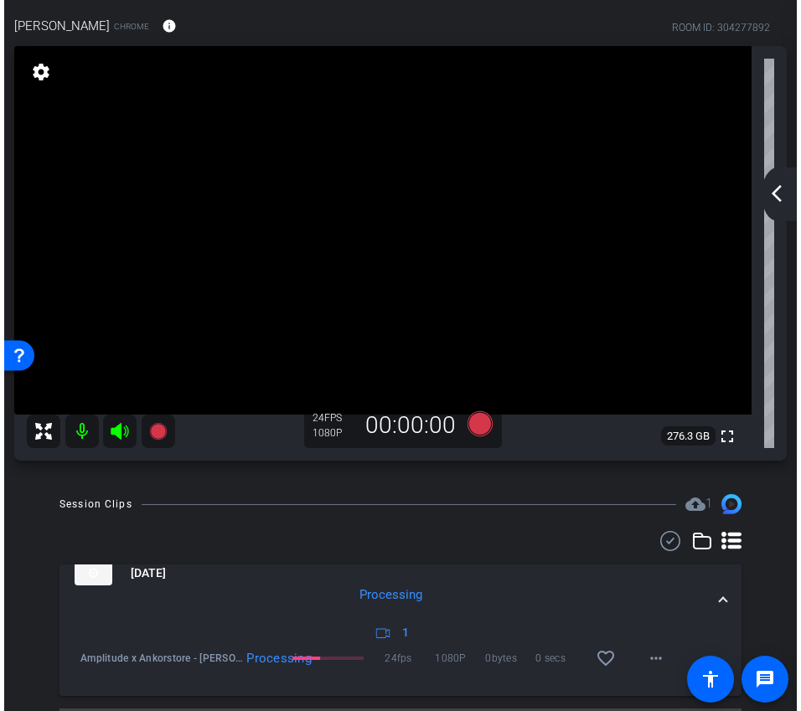
scroll to position [0, 0]
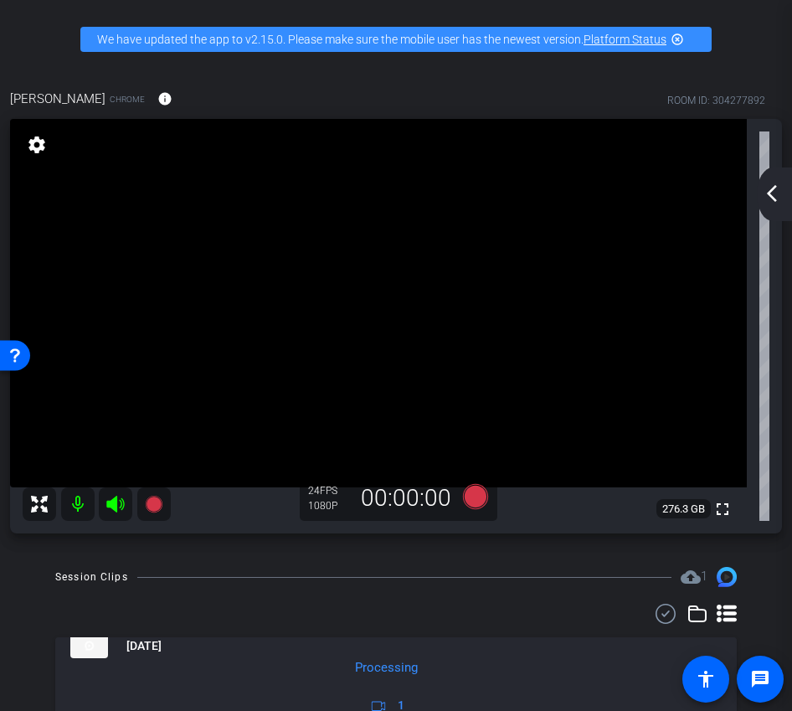
click at [732, 206] on div "arrow_back_ios_new arrow_forward_ios" at bounding box center [774, 194] width 35 height 54
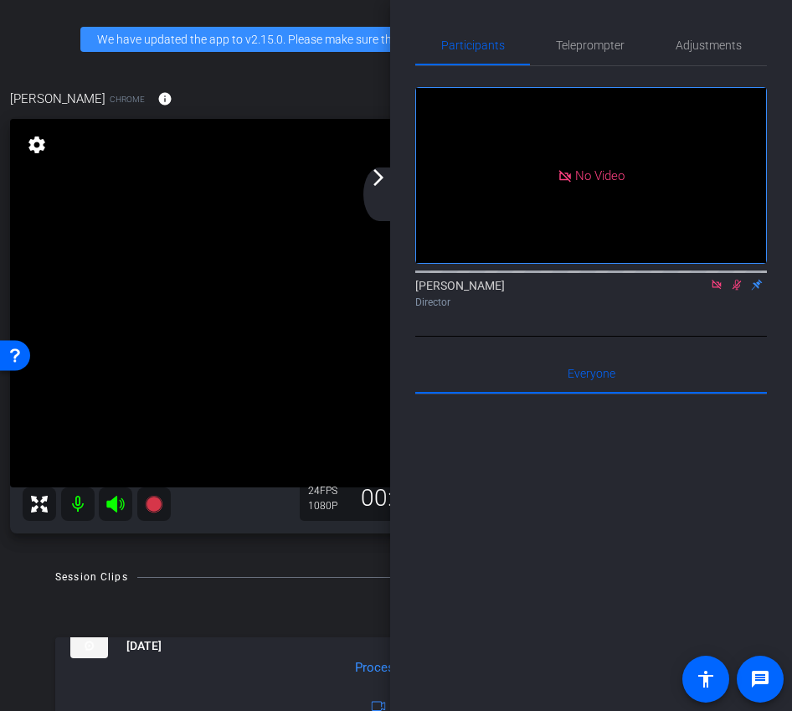
click at [732, 291] on icon at bounding box center [737, 285] width 9 height 11
click at [711, 291] on icon at bounding box center [716, 285] width 13 height 12
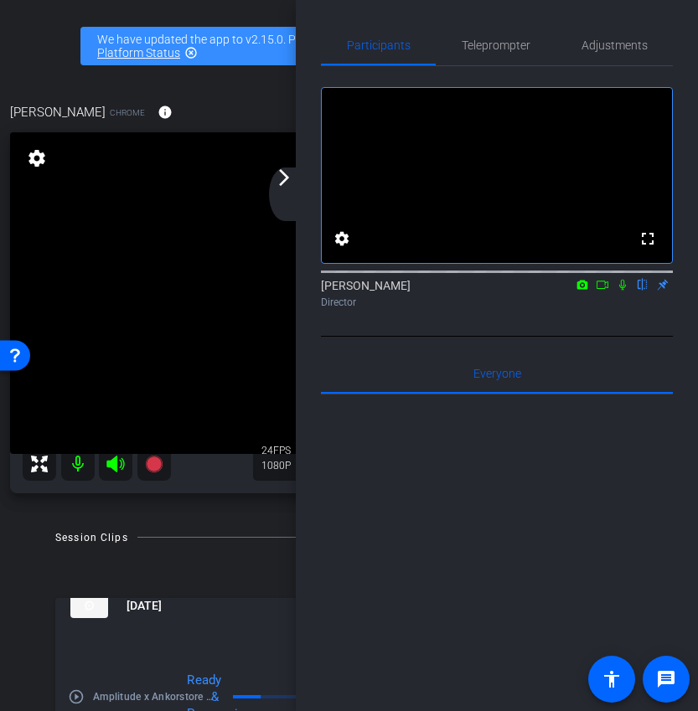
click at [286, 189] on div "arrow_back_ios_new arrow_forward_ios" at bounding box center [286, 194] width 35 height 54
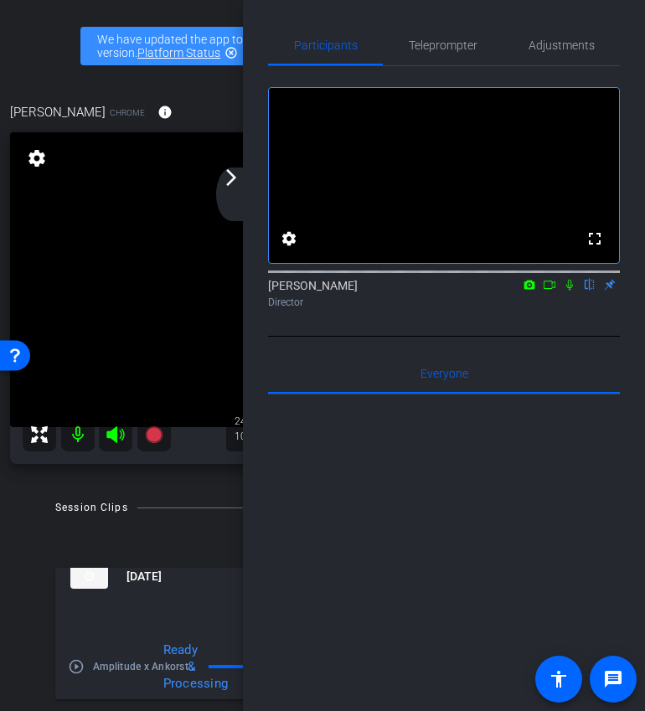
click at [230, 180] on mat-icon "arrow_forward_ios" at bounding box center [231, 177] width 20 height 20
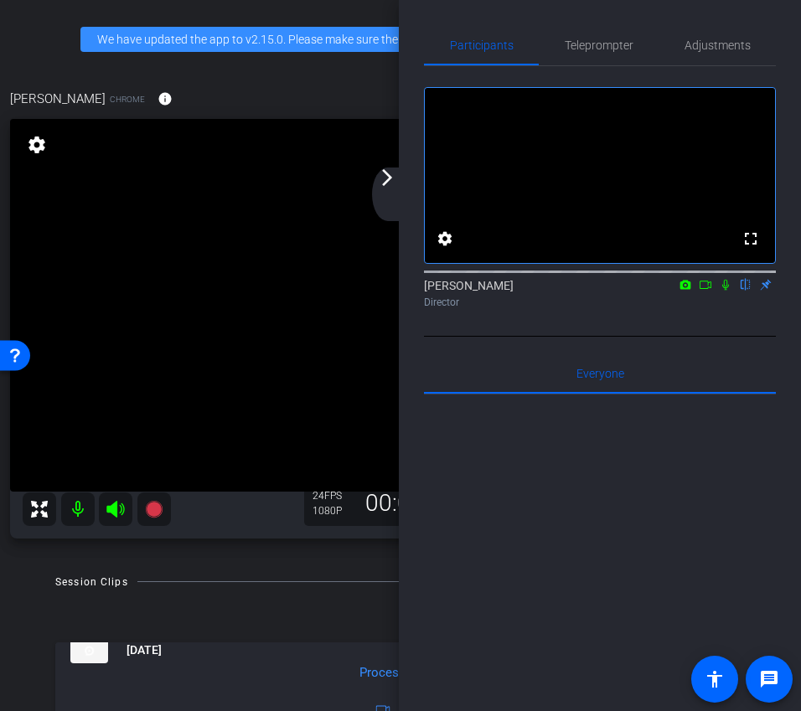
click at [393, 187] on mat-icon "arrow_forward_ios" at bounding box center [387, 177] width 20 height 20
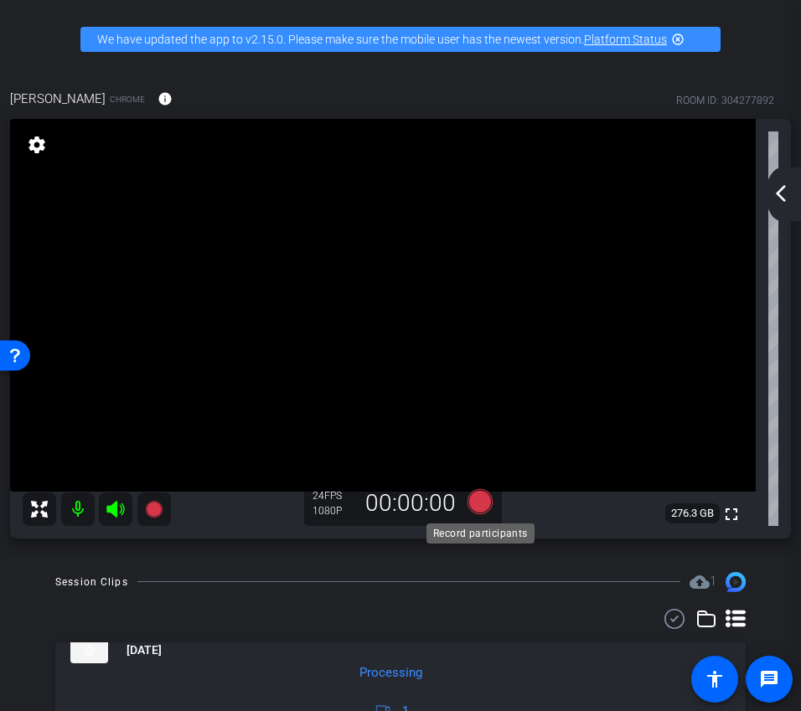
click at [487, 510] on icon at bounding box center [480, 502] width 40 height 30
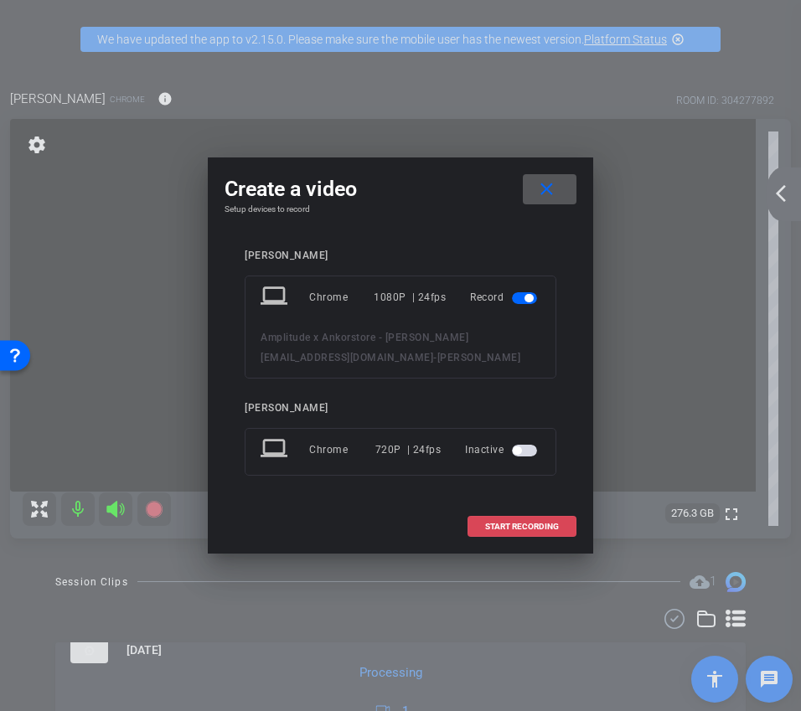
click at [541, 520] on span at bounding box center [521, 527] width 107 height 40
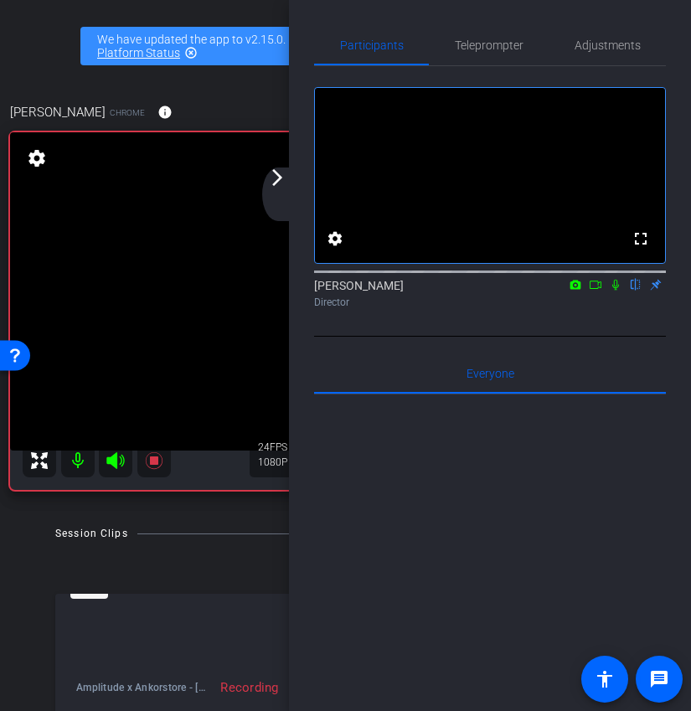
click at [279, 186] on mat-icon "arrow_forward_ios" at bounding box center [277, 177] width 20 height 20
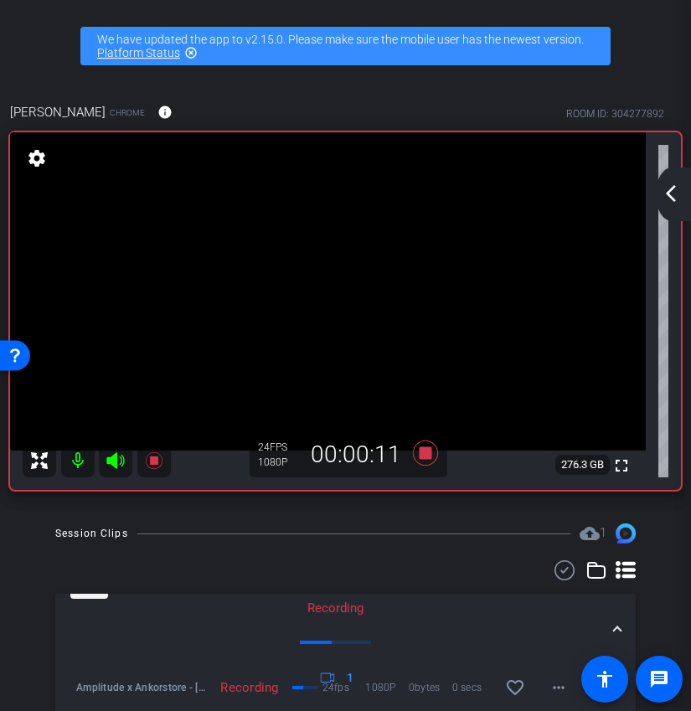
click at [671, 194] on mat-icon "arrow_back_ios_new" at bounding box center [671, 193] width 20 height 20
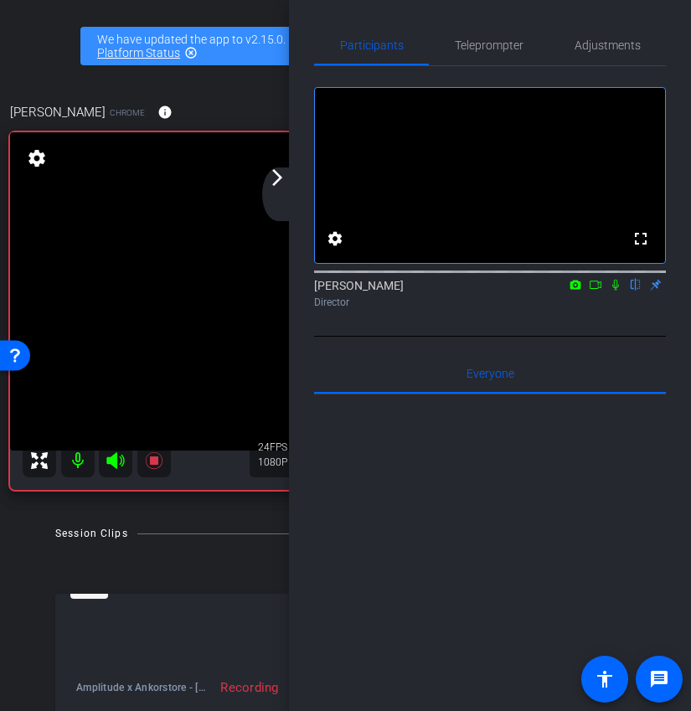
click at [593, 291] on icon at bounding box center [595, 285] width 13 height 12
click at [275, 189] on div "arrow_back_ios_new arrow_forward_ios" at bounding box center [279, 194] width 35 height 54
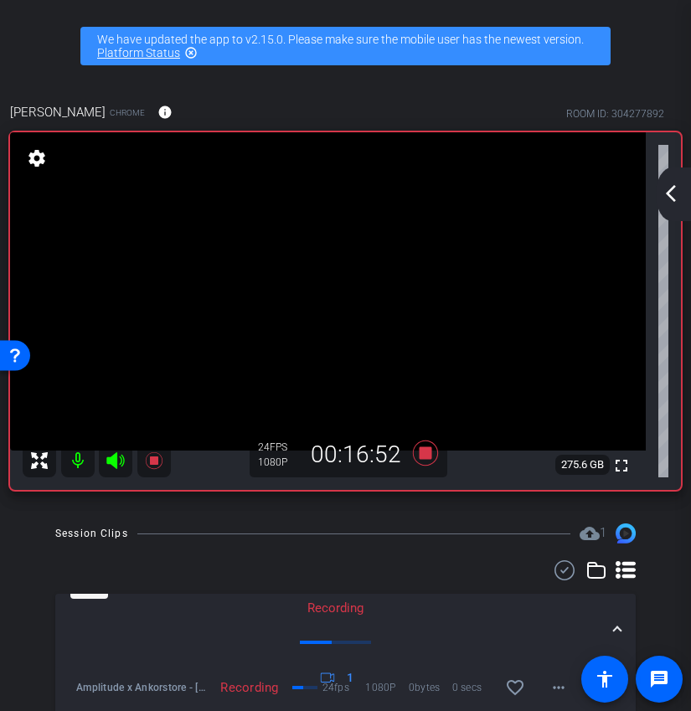
click at [529, 337] on video at bounding box center [328, 291] width 636 height 318
click at [675, 200] on mat-icon "arrow_back_ios_new" at bounding box center [671, 193] width 20 height 20
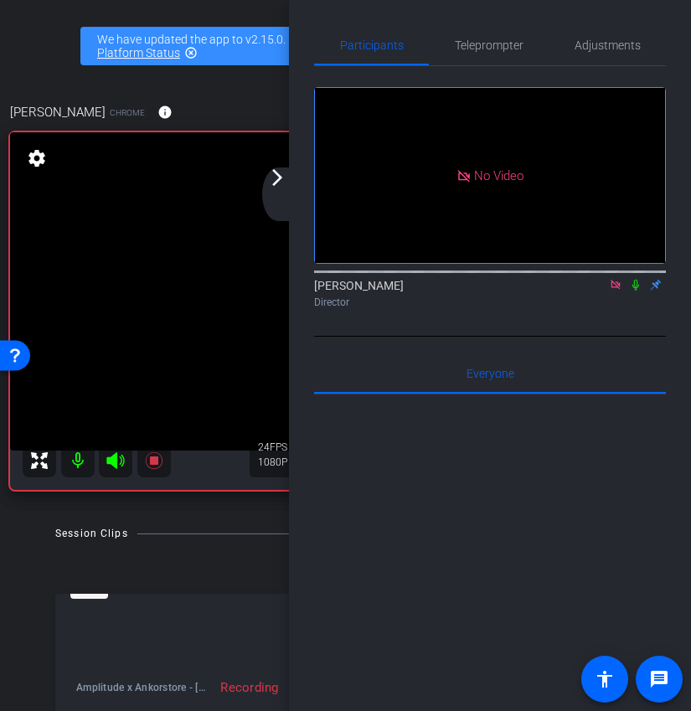
click at [636, 291] on icon at bounding box center [635, 285] width 7 height 11
click at [280, 185] on mat-icon "arrow_forward_ios" at bounding box center [277, 177] width 20 height 20
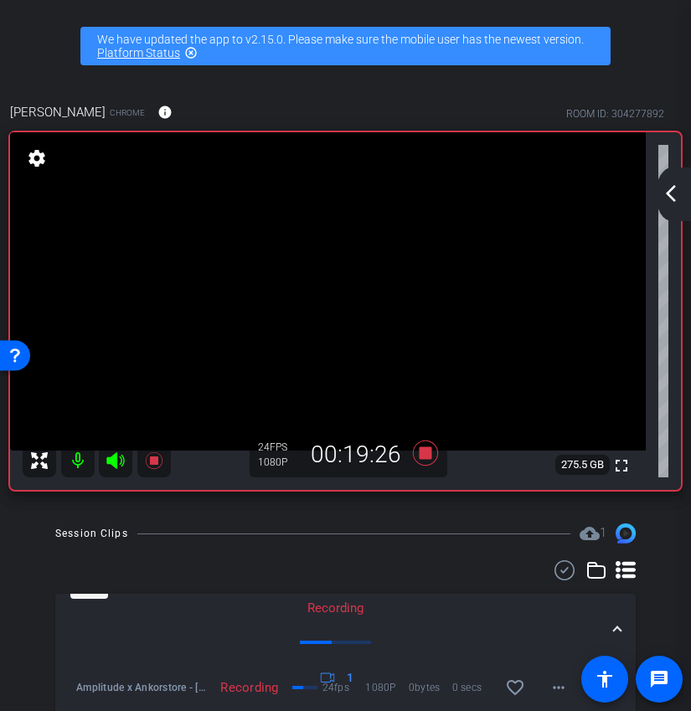
click at [671, 198] on mat-icon "arrow_back_ios_new" at bounding box center [671, 193] width 20 height 20
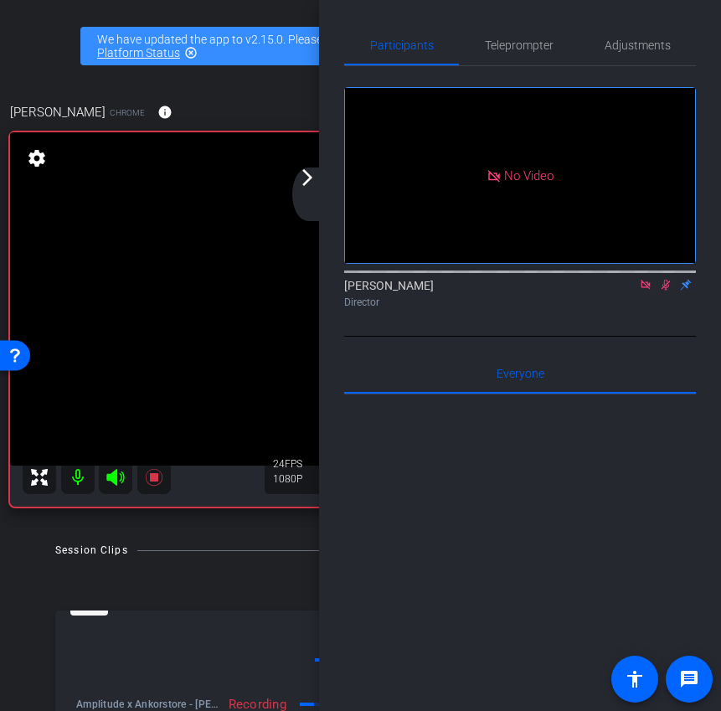
click at [671, 291] on icon at bounding box center [665, 285] width 13 height 12
click at [309, 195] on div "arrow_back_ios_new arrow_forward_ios" at bounding box center [309, 194] width 35 height 54
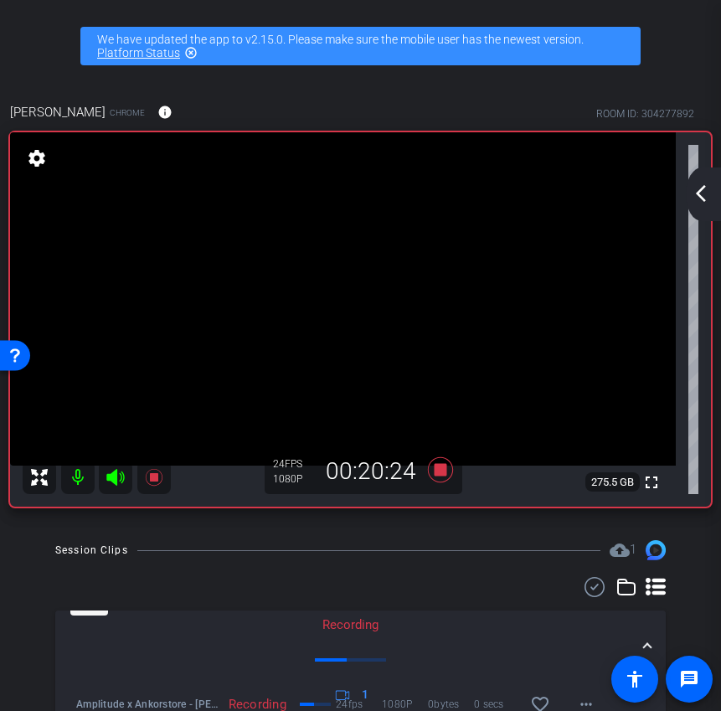
click at [703, 188] on mat-icon "arrow_back_ios_new" at bounding box center [701, 193] width 20 height 20
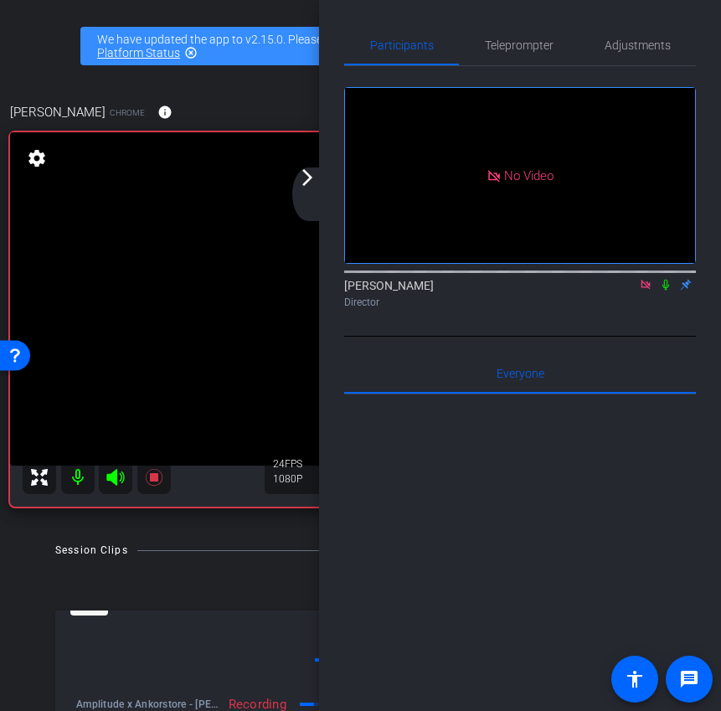
click at [667, 291] on icon at bounding box center [665, 285] width 13 height 12
click at [309, 194] on div "arrow_back_ios_new arrow_forward_ios" at bounding box center [309, 194] width 35 height 54
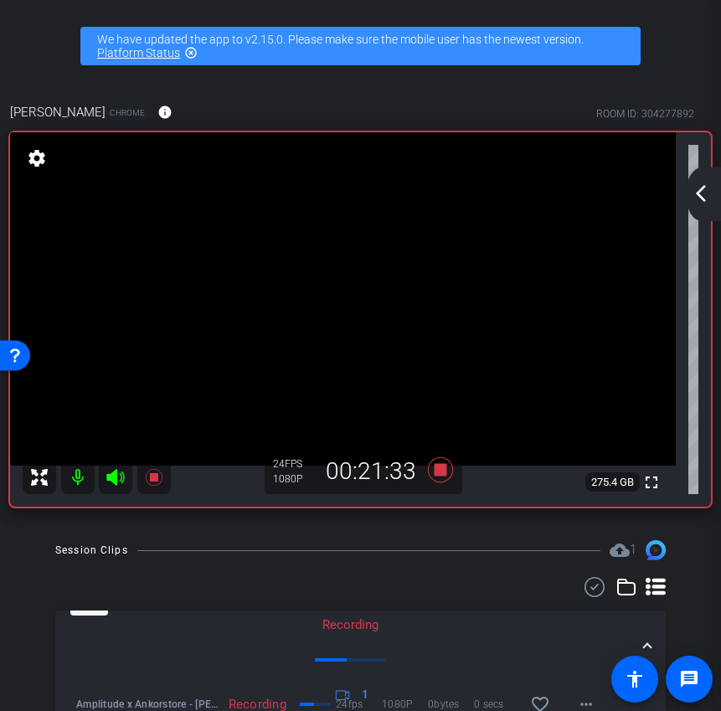
click at [693, 184] on mat-icon "arrow_back_ios_new" at bounding box center [701, 193] width 20 height 20
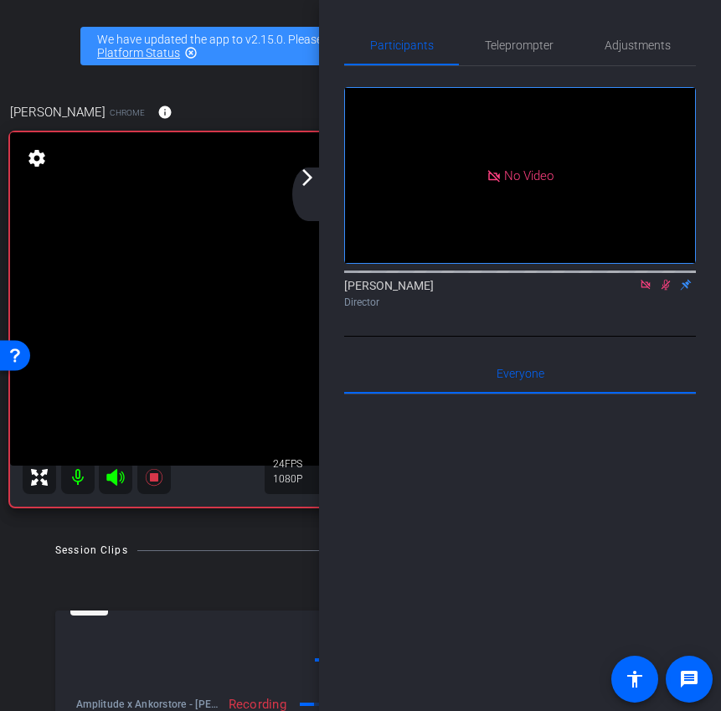
click at [664, 291] on icon at bounding box center [666, 285] width 9 height 11
click at [663, 291] on icon at bounding box center [665, 285] width 13 height 12
click at [668, 291] on icon at bounding box center [666, 285] width 9 height 11
click at [668, 291] on icon at bounding box center [665, 285] width 7 height 11
click at [668, 291] on icon at bounding box center [666, 285] width 9 height 11
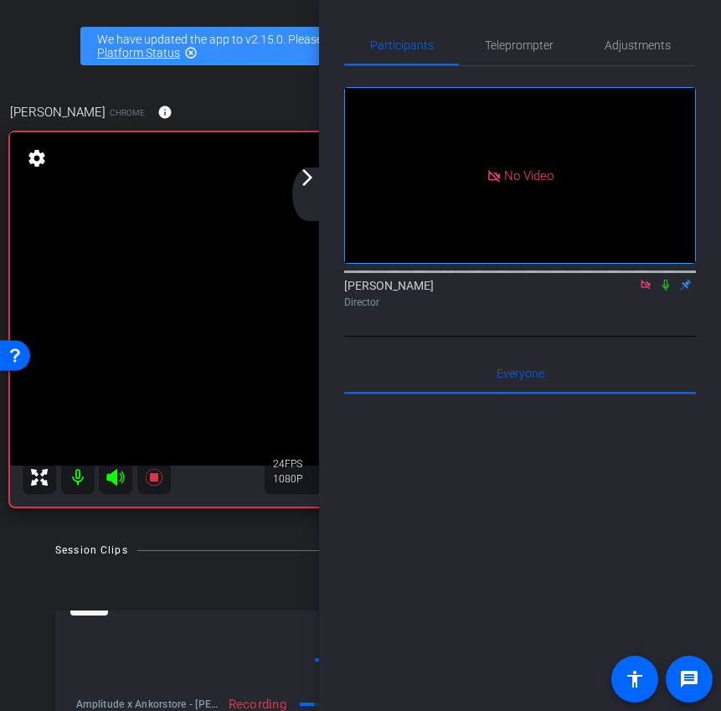
click at [665, 291] on icon at bounding box center [665, 285] width 13 height 12
click at [666, 291] on icon at bounding box center [665, 285] width 13 height 12
click at [297, 184] on mat-icon "arrow_forward_ios" at bounding box center [307, 177] width 20 height 20
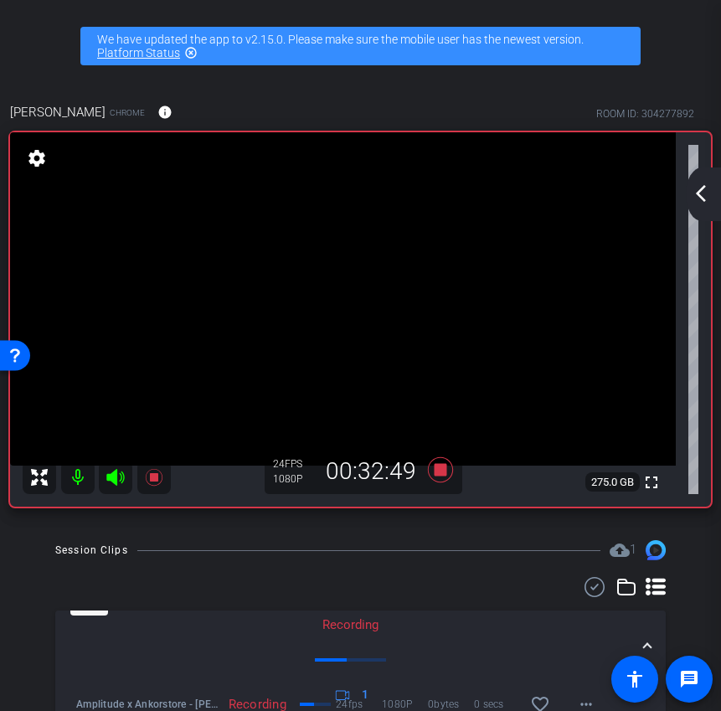
click at [707, 193] on mat-icon "arrow_back_ios_new" at bounding box center [701, 193] width 20 height 20
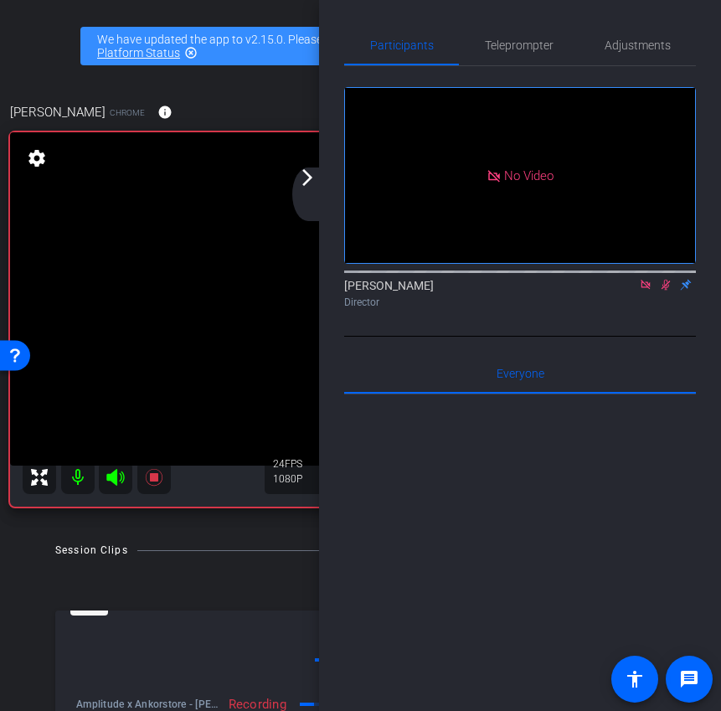
click at [665, 291] on icon at bounding box center [665, 285] width 13 height 12
click at [667, 291] on icon at bounding box center [665, 285] width 7 height 11
click at [667, 291] on icon at bounding box center [666, 285] width 9 height 11
click at [663, 291] on icon at bounding box center [665, 285] width 7 height 11
click at [663, 291] on icon at bounding box center [666, 285] width 9 height 11
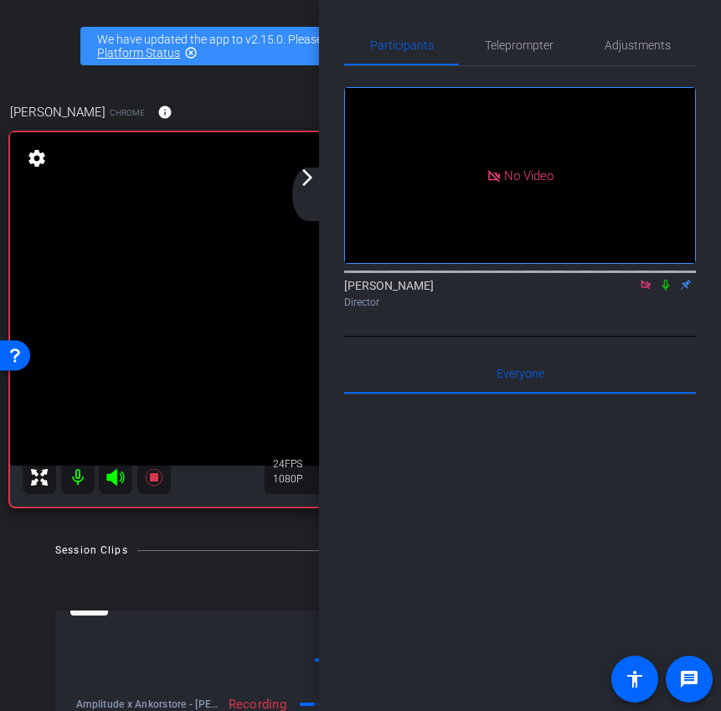
click at [301, 189] on div "arrow_back_ios_new arrow_forward_ios" at bounding box center [309, 194] width 35 height 54
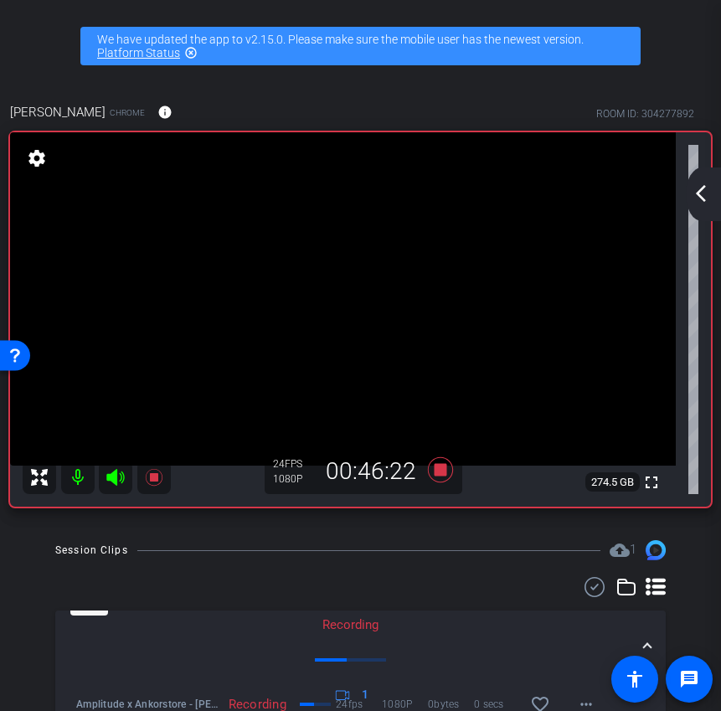
click at [711, 188] on div "arrow_back_ios_new arrow_forward_ios" at bounding box center [703, 194] width 35 height 54
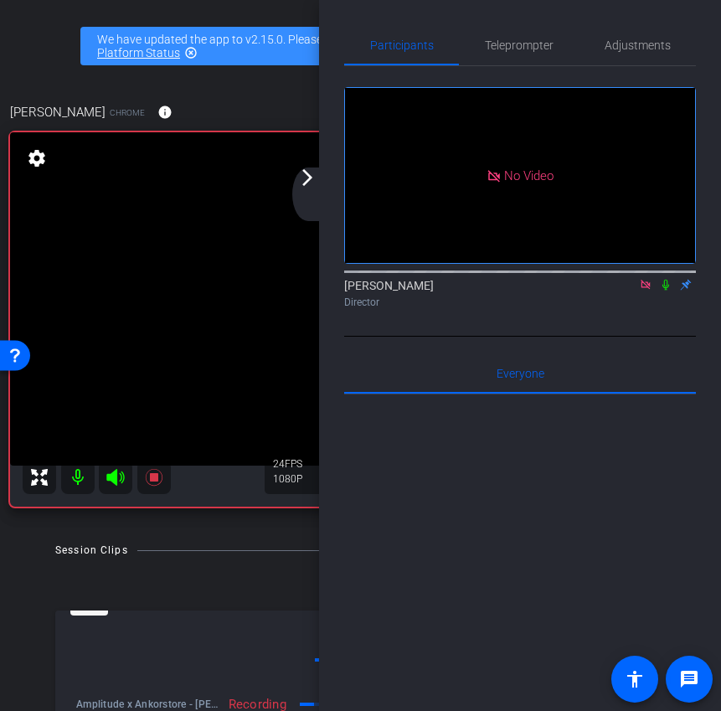
click at [645, 291] on icon at bounding box center [645, 285] width 13 height 12
click at [630, 291] on icon at bounding box center [625, 285] width 13 height 12
click at [300, 188] on div "arrow_back_ios_new arrow_forward_ios" at bounding box center [309, 194] width 35 height 54
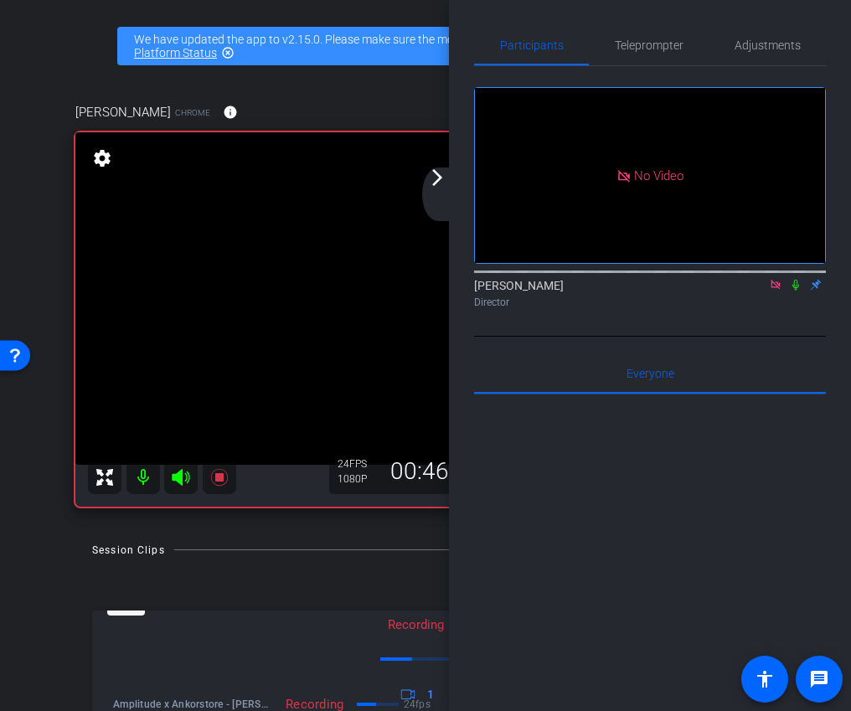
click at [440, 195] on div "arrow_back_ios_new arrow_forward_ios" at bounding box center [439, 194] width 35 height 54
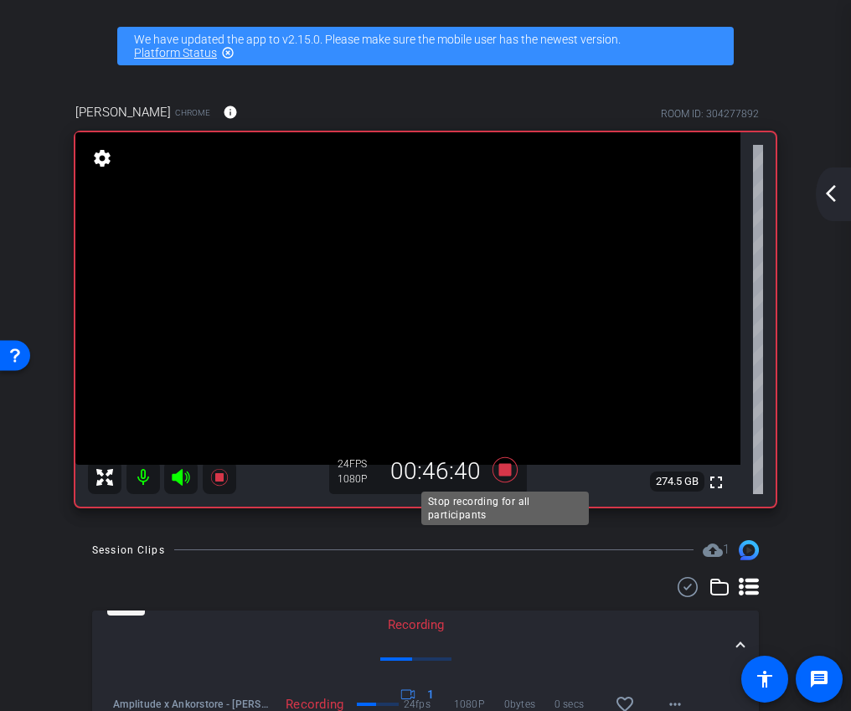
click at [501, 474] on icon at bounding box center [504, 468] width 25 height 25
click at [732, 190] on mat-icon "arrow_back_ios_new" at bounding box center [831, 193] width 20 height 20
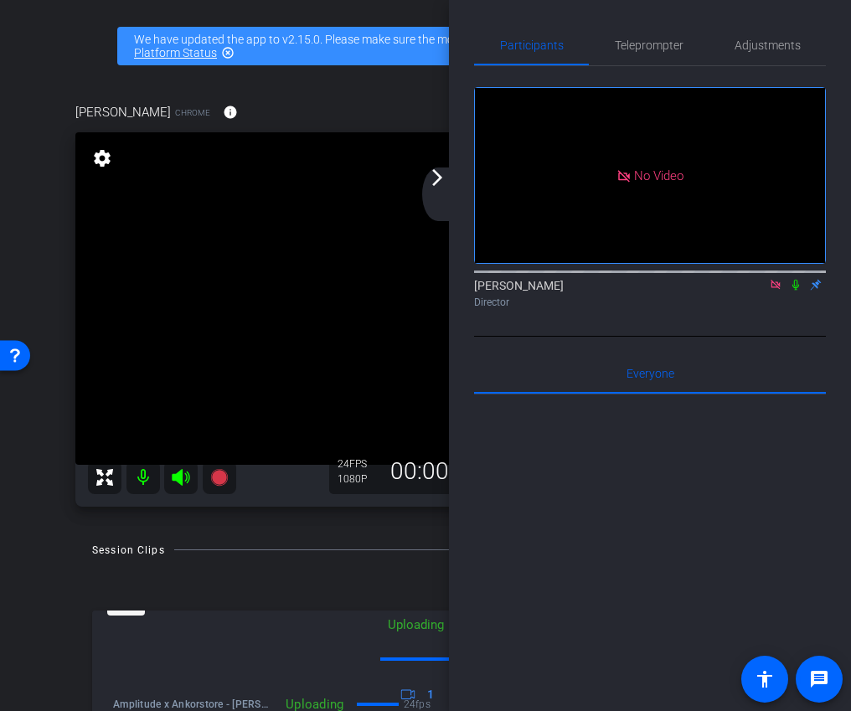
click at [732, 289] on icon at bounding box center [774, 284] width 9 height 9
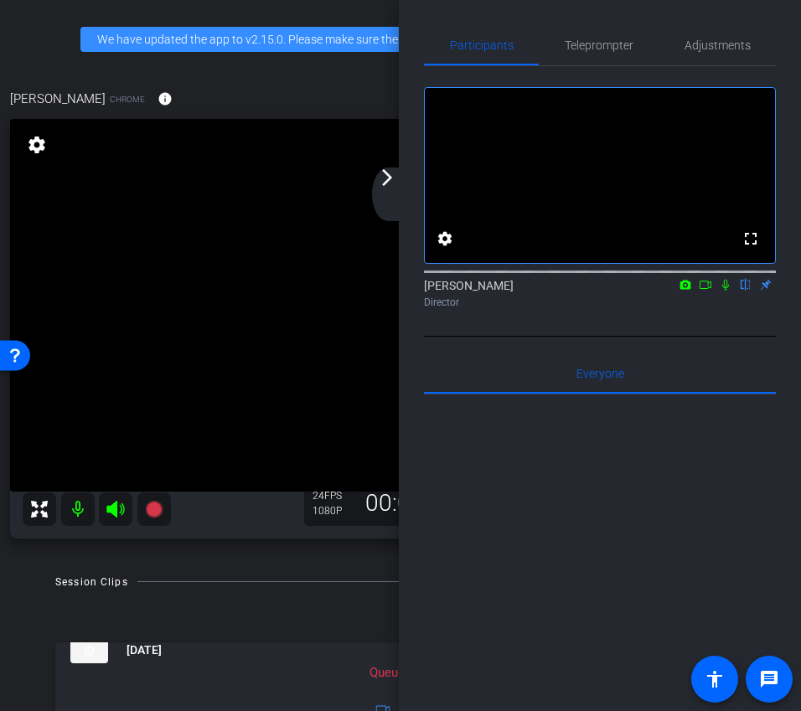
click at [390, 201] on div "arrow_back_ios_new arrow_forward_ios" at bounding box center [389, 194] width 35 height 54
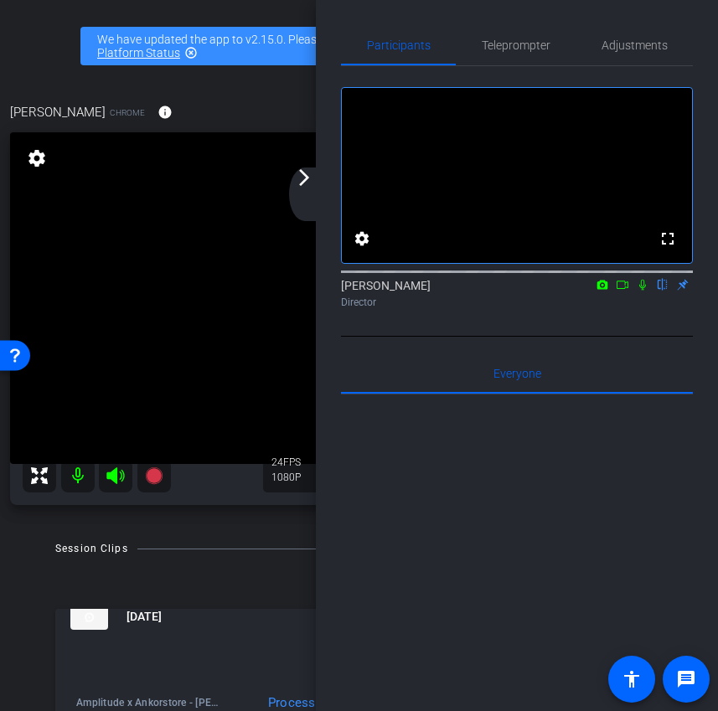
click at [305, 189] on div "arrow_back_ios_new arrow_forward_ios" at bounding box center [306, 194] width 35 height 54
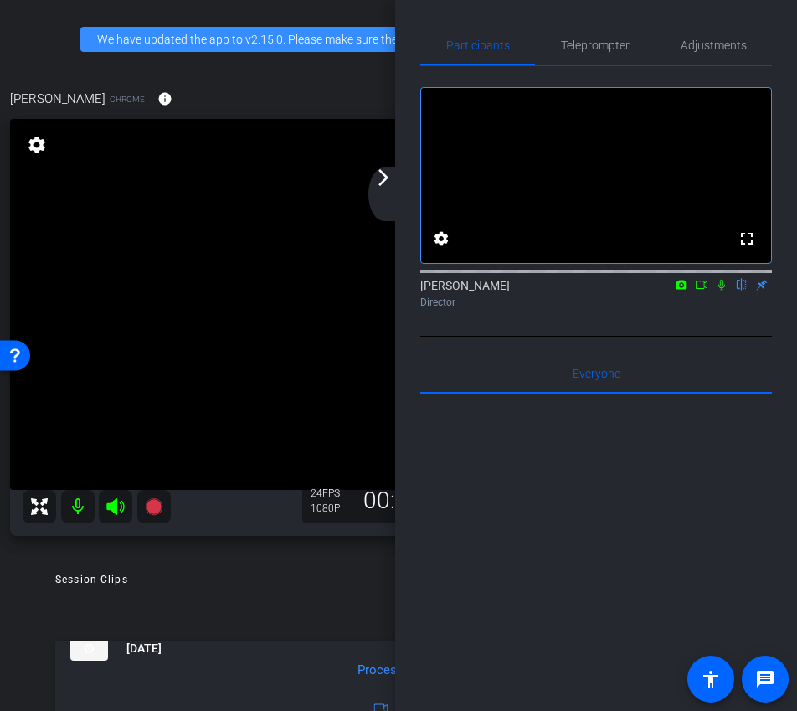
click at [386, 177] on mat-icon "arrow_forward_ios" at bounding box center [383, 177] width 20 height 20
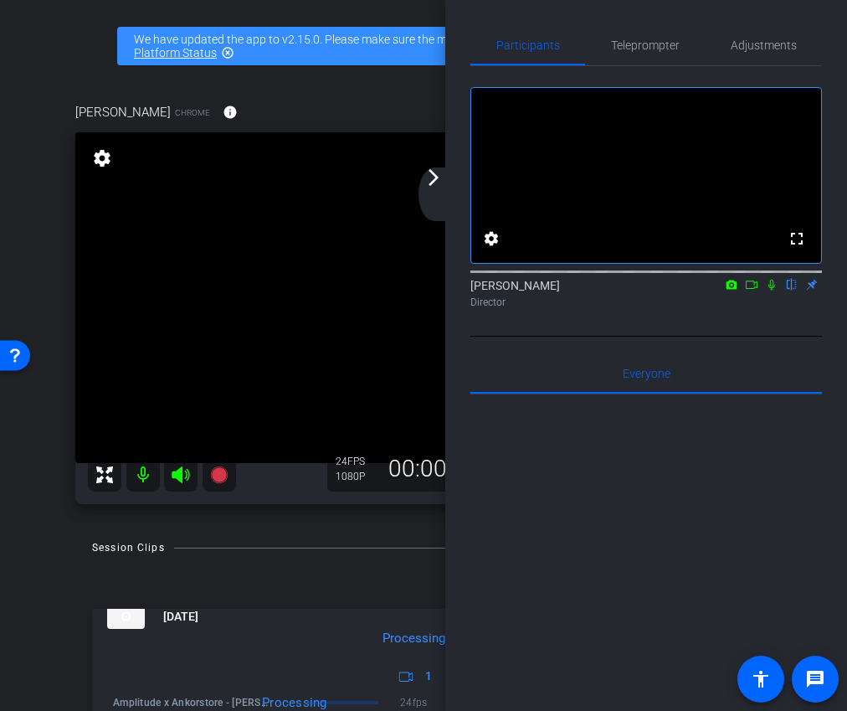
click at [447, 173] on div "arrow_back_ios_new arrow_forward_ios" at bounding box center [436, 194] width 35 height 54
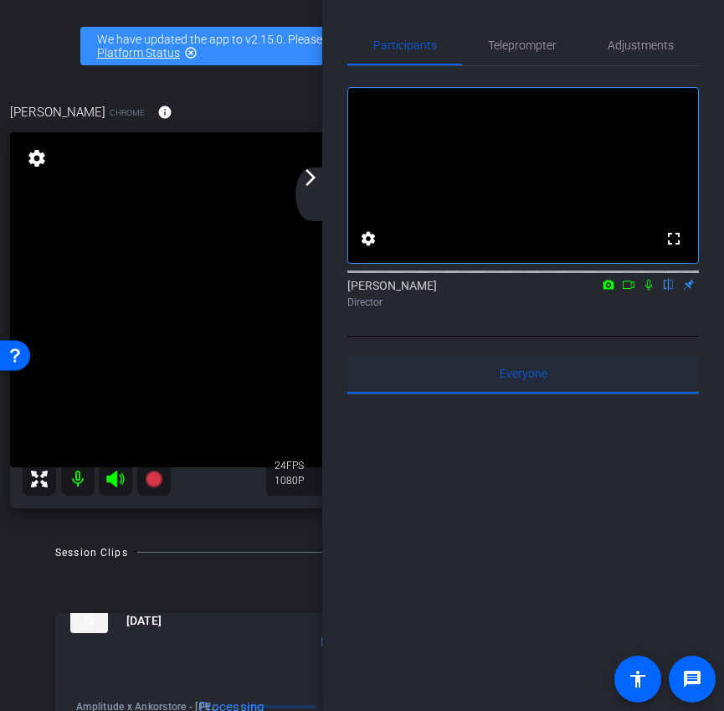
click at [552, 377] on div "Everyone 0" at bounding box center [524, 373] width 352 height 40
click at [625, 291] on icon at bounding box center [628, 285] width 13 height 12
click at [666, 291] on icon at bounding box center [668, 285] width 13 height 12
